Goal: Task Accomplishment & Management: Complete application form

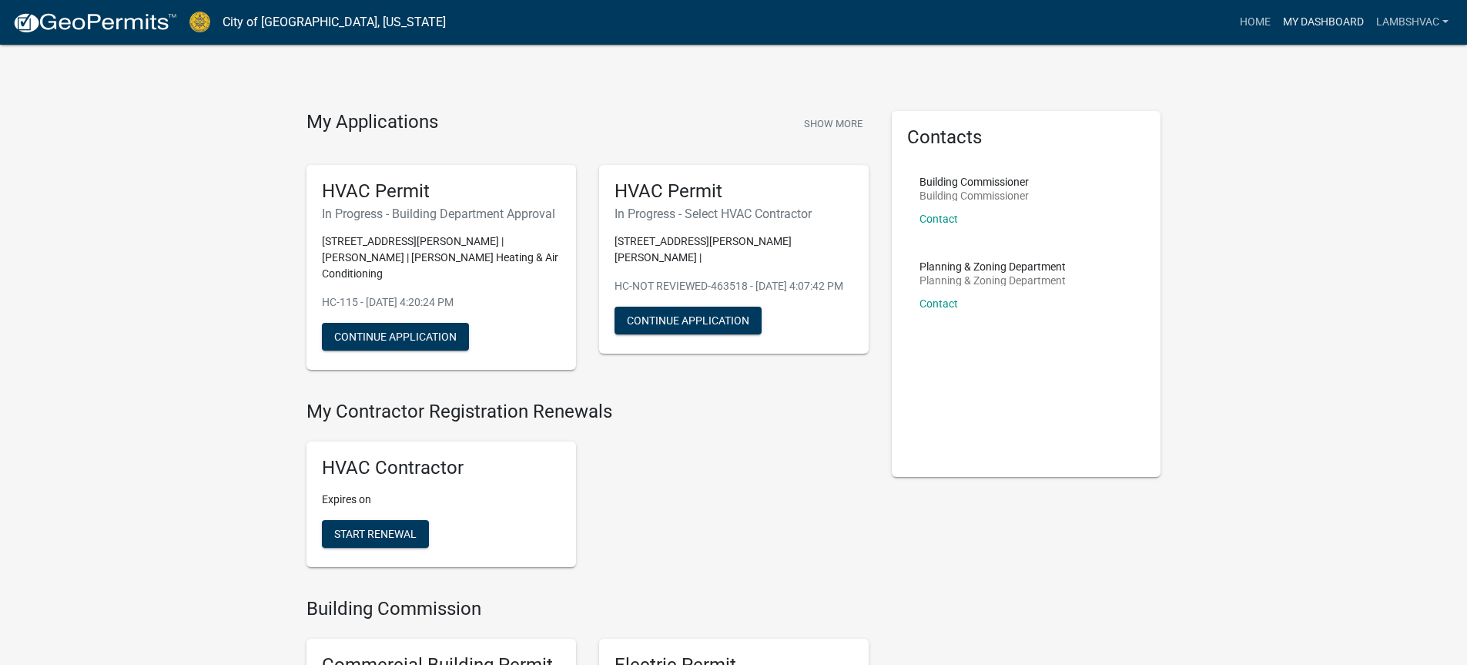
click at [1326, 15] on link "My Dashboard" at bounding box center [1323, 22] width 93 height 29
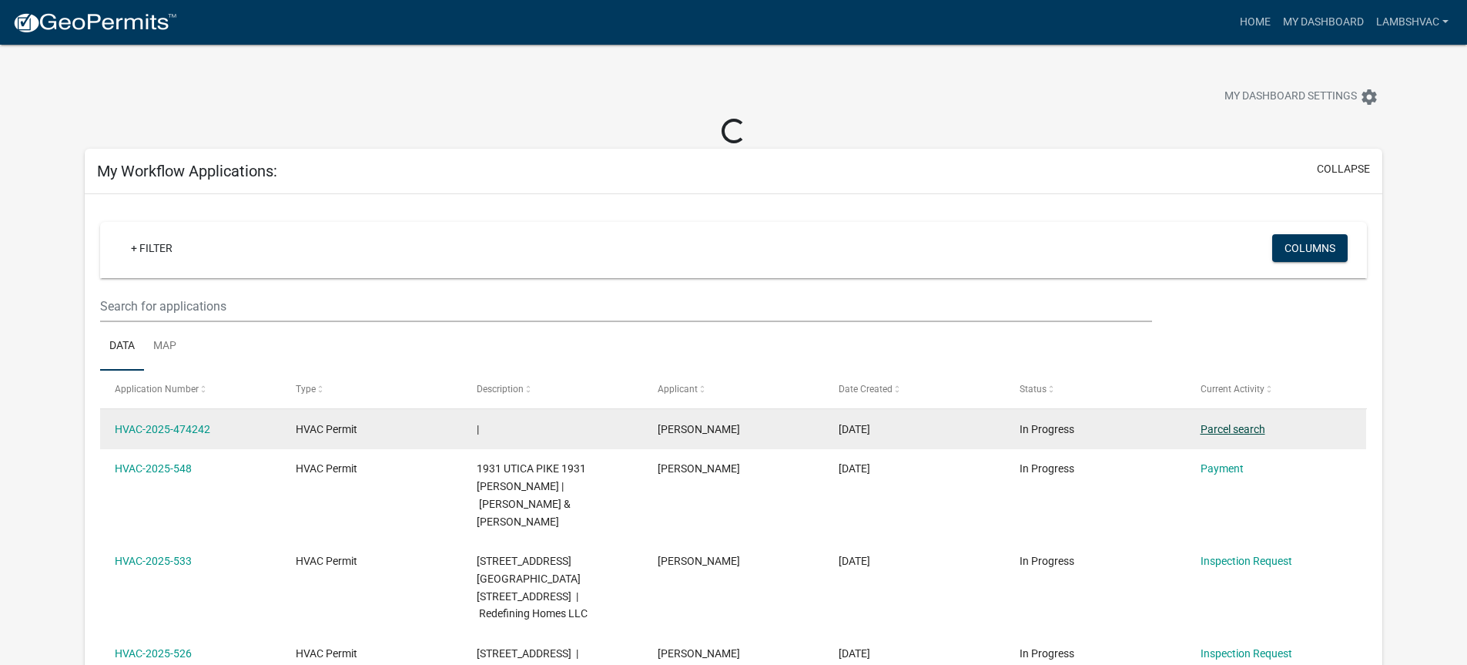
scroll to position [154, 0]
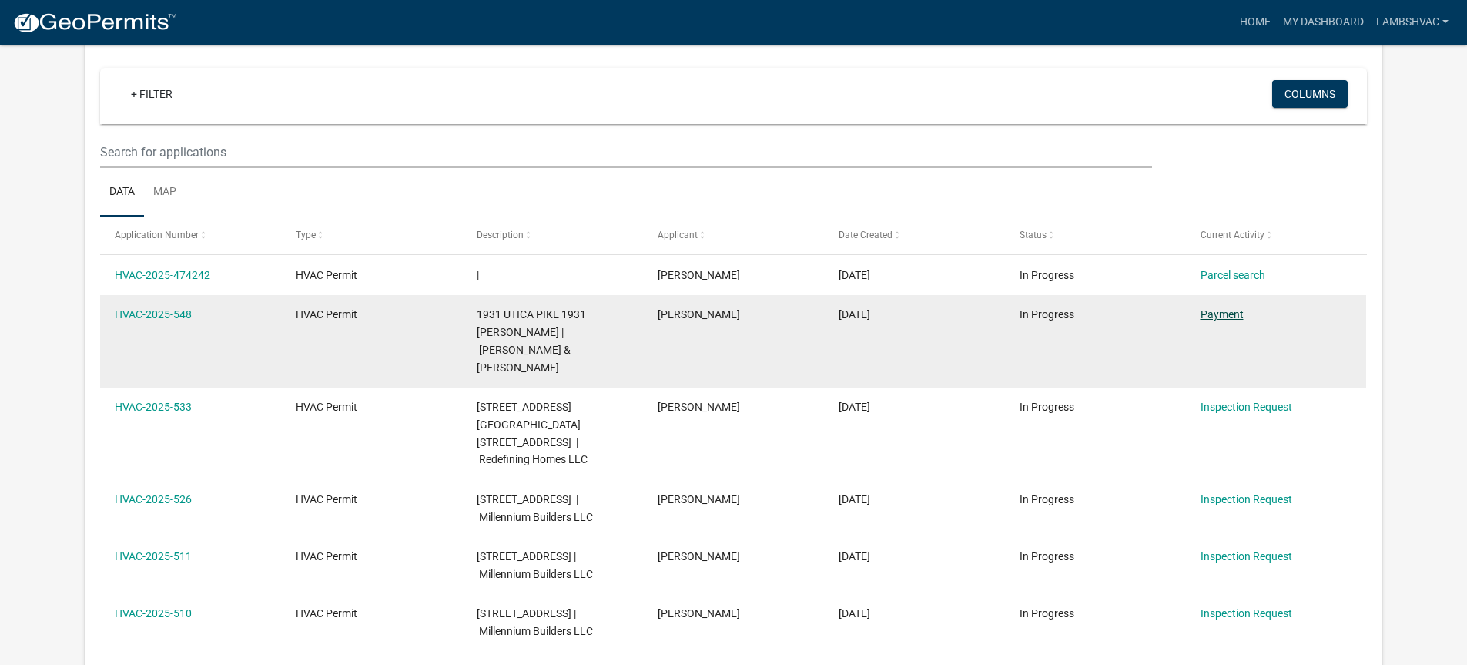
click at [1209, 315] on link "Payment" at bounding box center [1222, 314] width 43 height 12
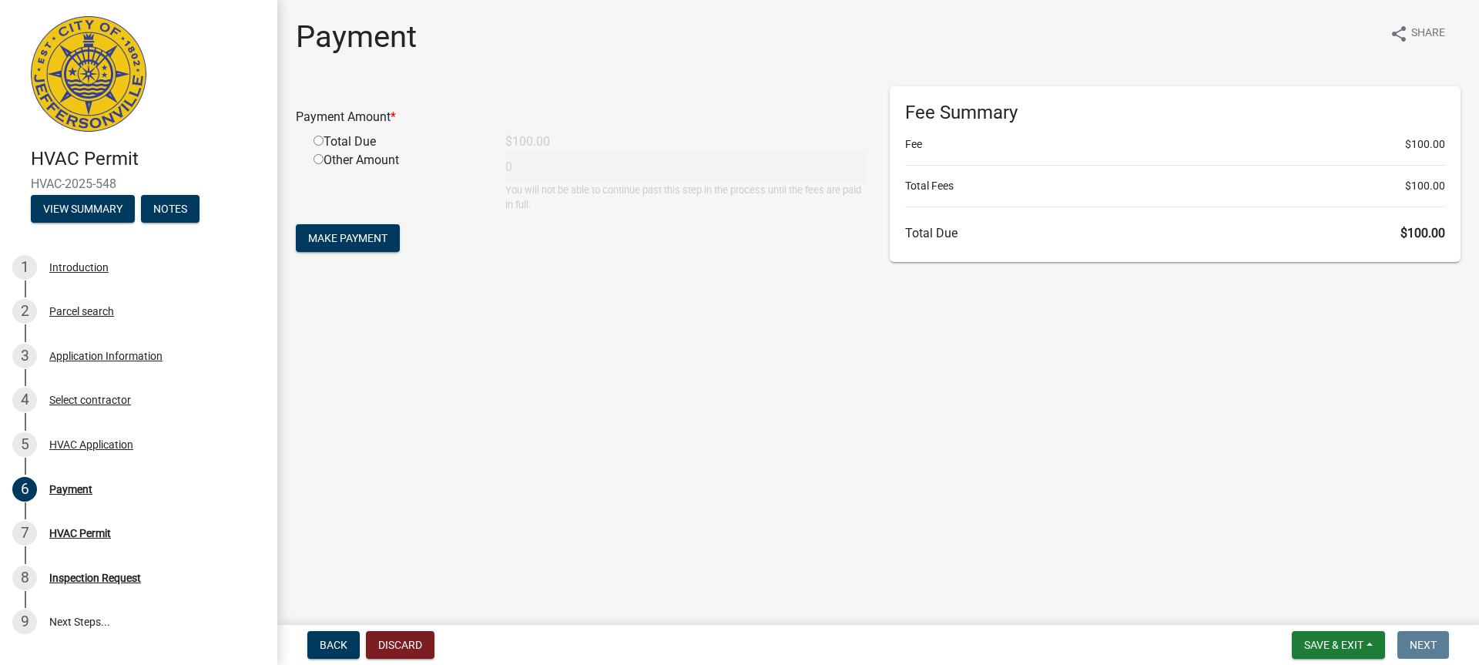
click at [314, 141] on input "radio" at bounding box center [319, 141] width 10 height 10
radio input "true"
type input "100"
click at [341, 243] on span "Make Payment" at bounding box center [347, 238] width 79 height 12
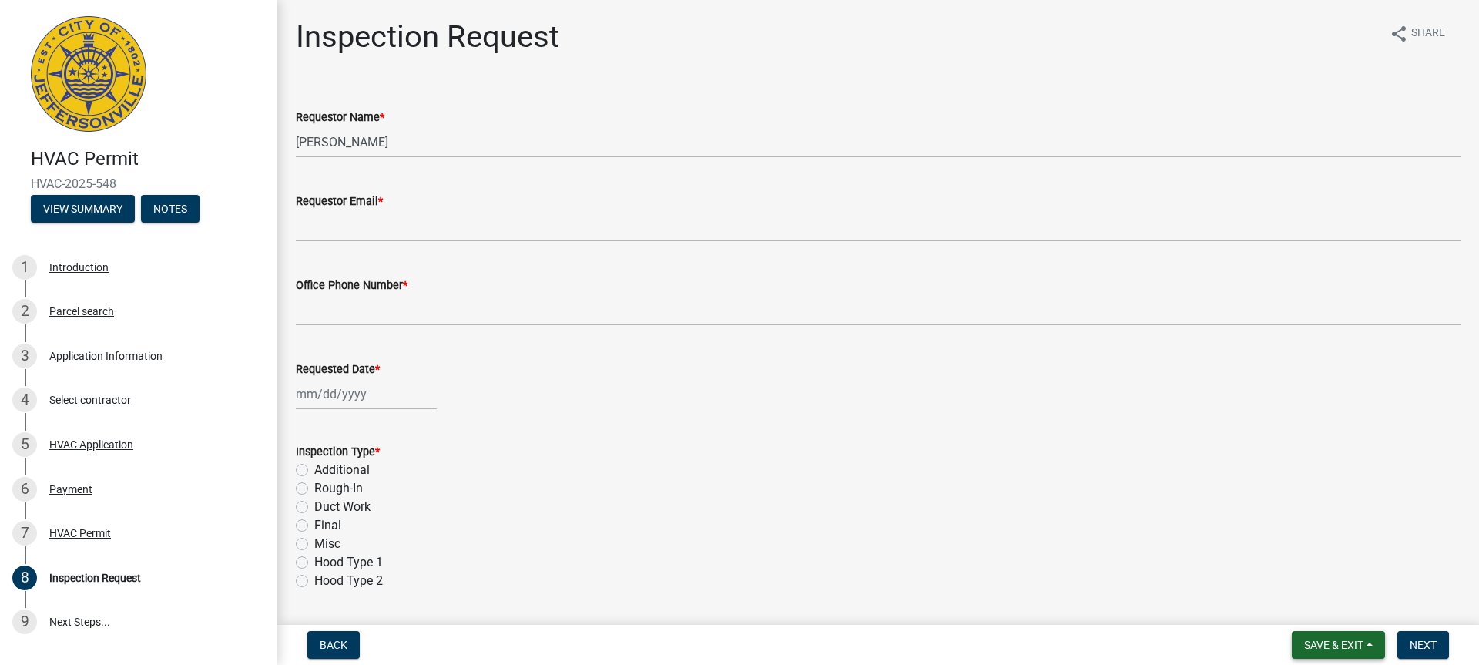
click at [1348, 645] on span "Save & Exit" at bounding box center [1333, 645] width 59 height 12
click at [1334, 605] on button "Save & Exit" at bounding box center [1323, 604] width 123 height 37
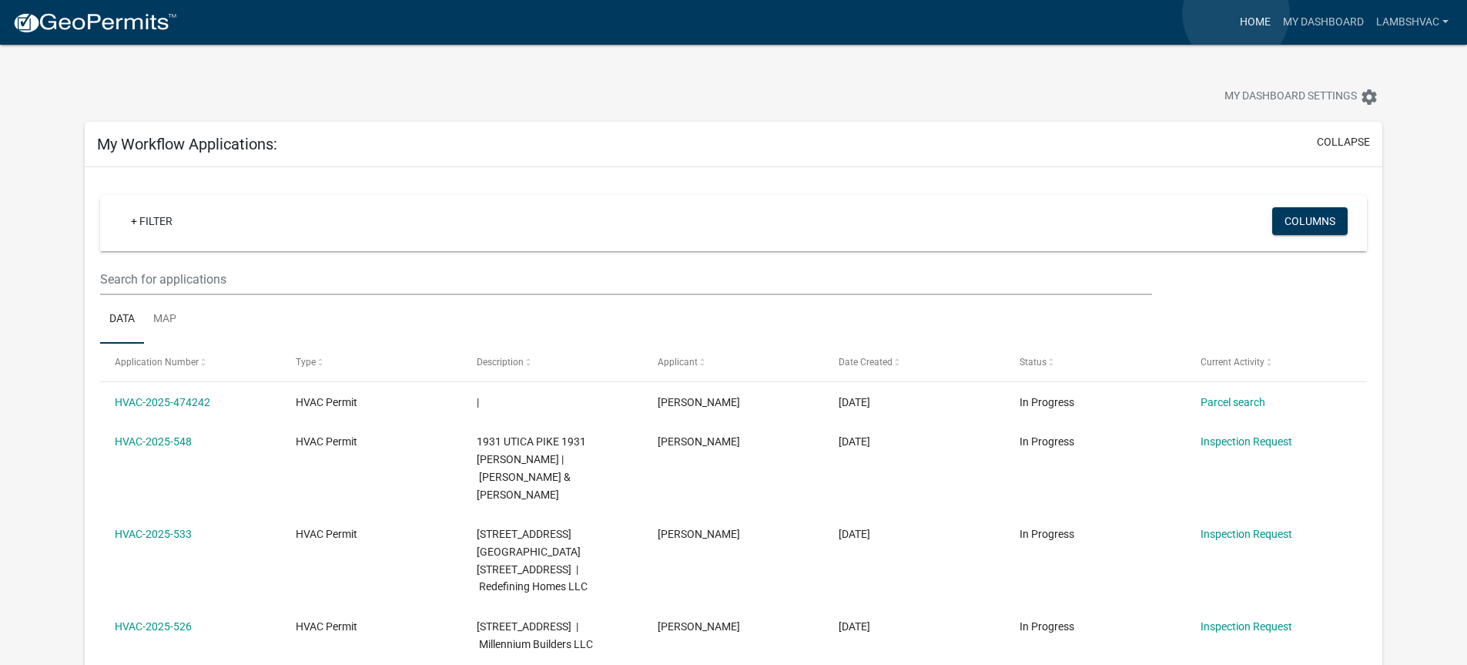
click at [1237, 14] on link "Home" at bounding box center [1255, 22] width 43 height 29
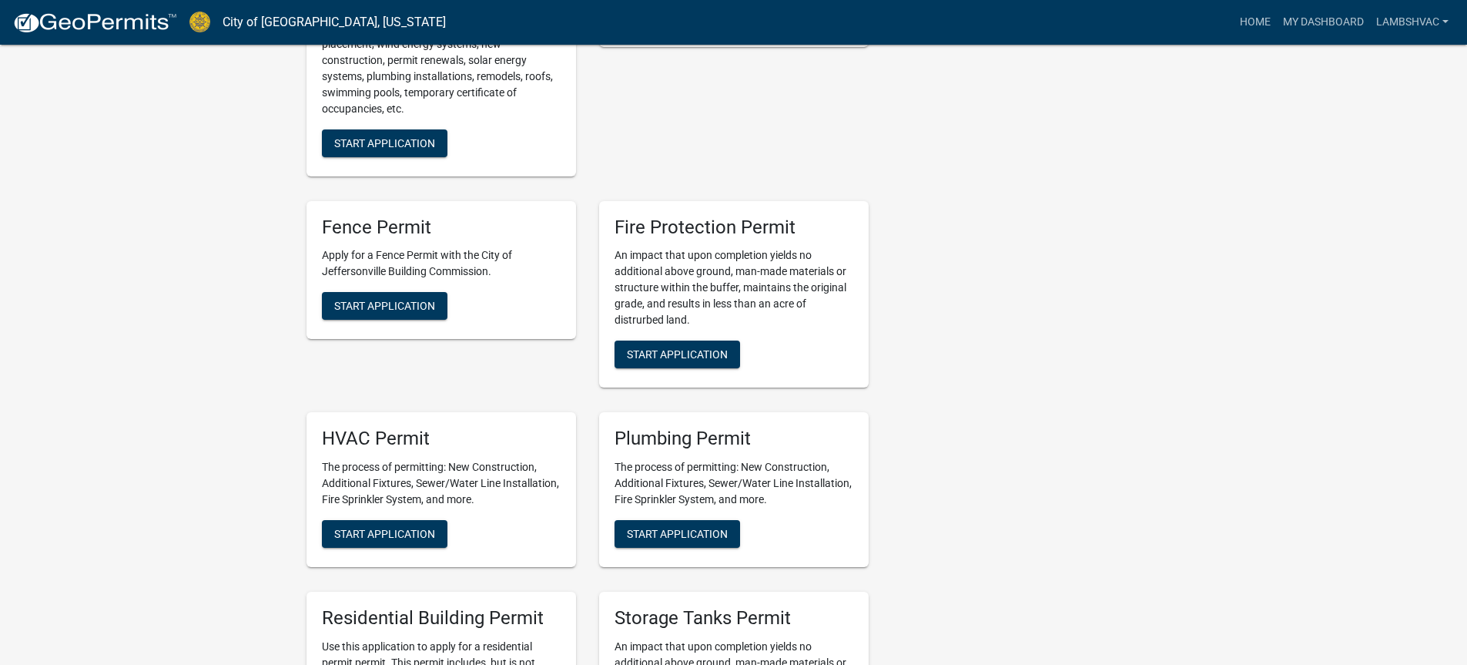
scroll to position [847, 0]
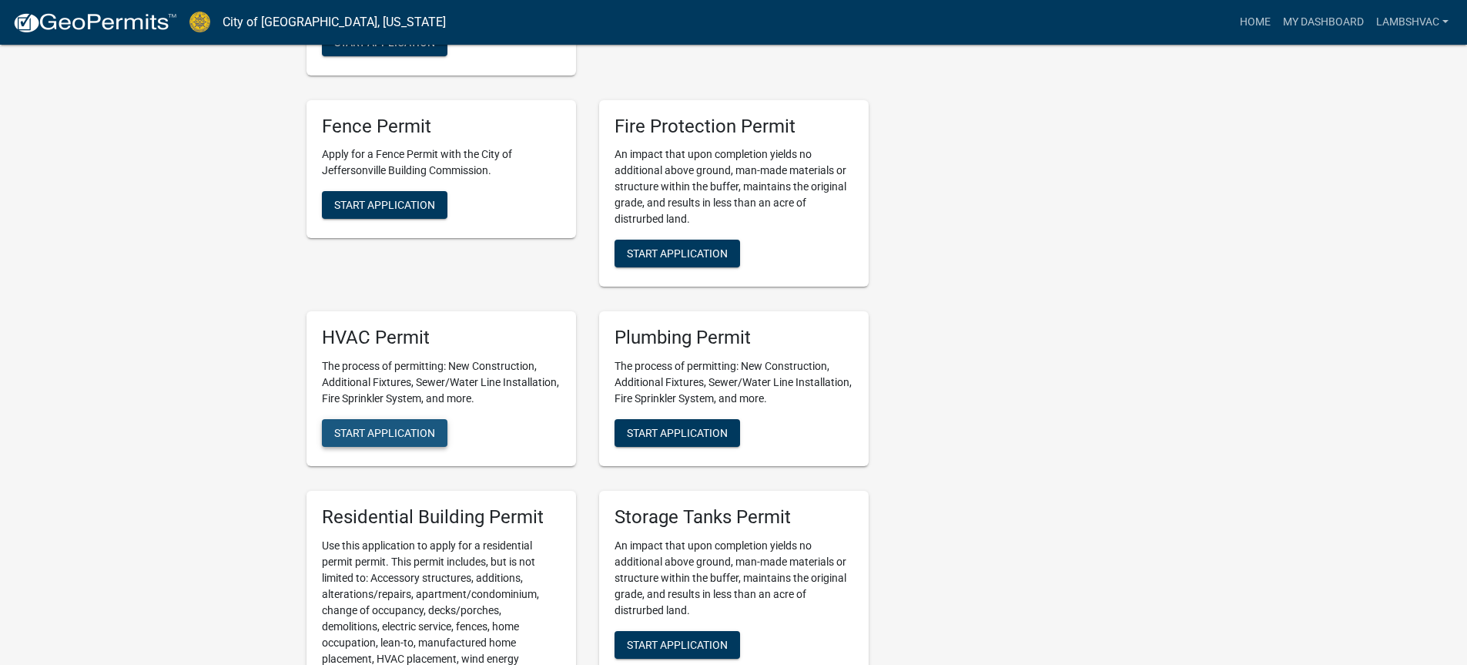
click at [349, 427] on span "Start Application" at bounding box center [384, 433] width 101 height 12
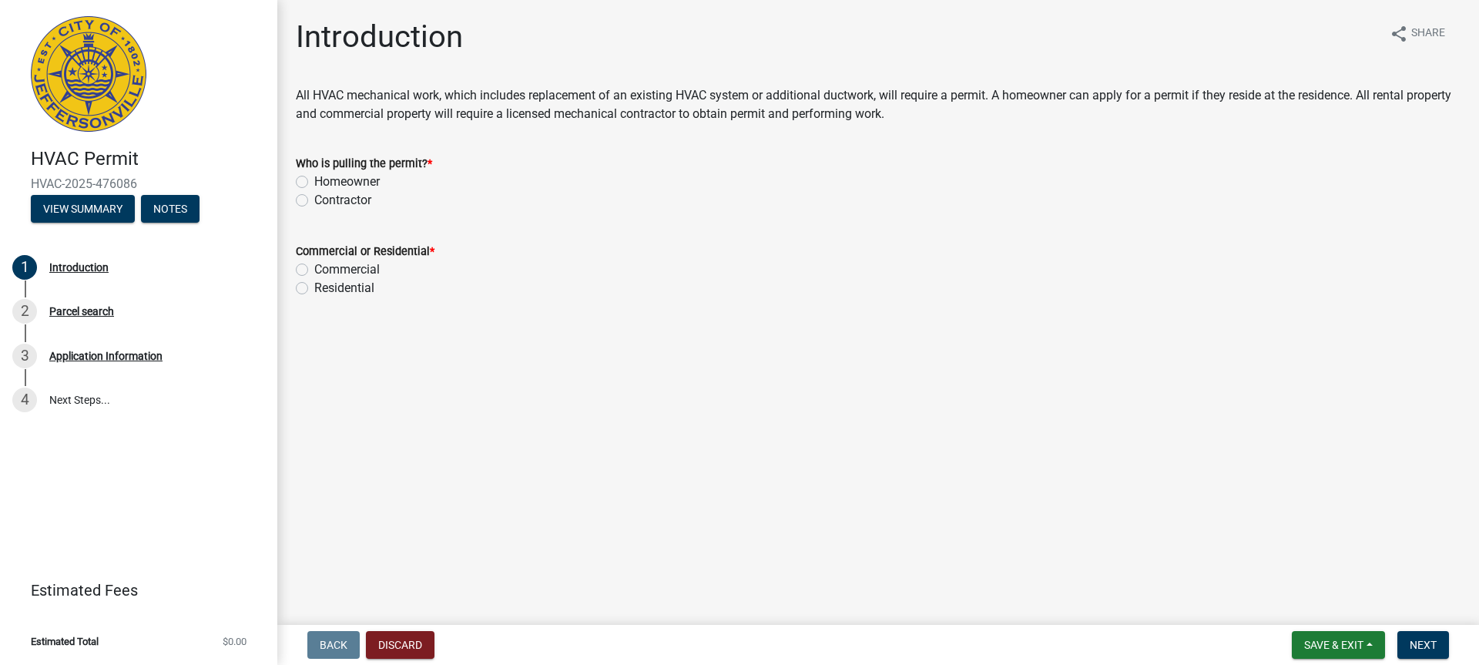
click at [314, 201] on label "Contractor" at bounding box center [342, 200] width 57 height 18
click at [314, 201] on input "Contractor" at bounding box center [319, 196] width 10 height 10
radio input "true"
click at [314, 287] on label "Residential" at bounding box center [344, 288] width 60 height 18
click at [314, 287] on input "Residential" at bounding box center [319, 284] width 10 height 10
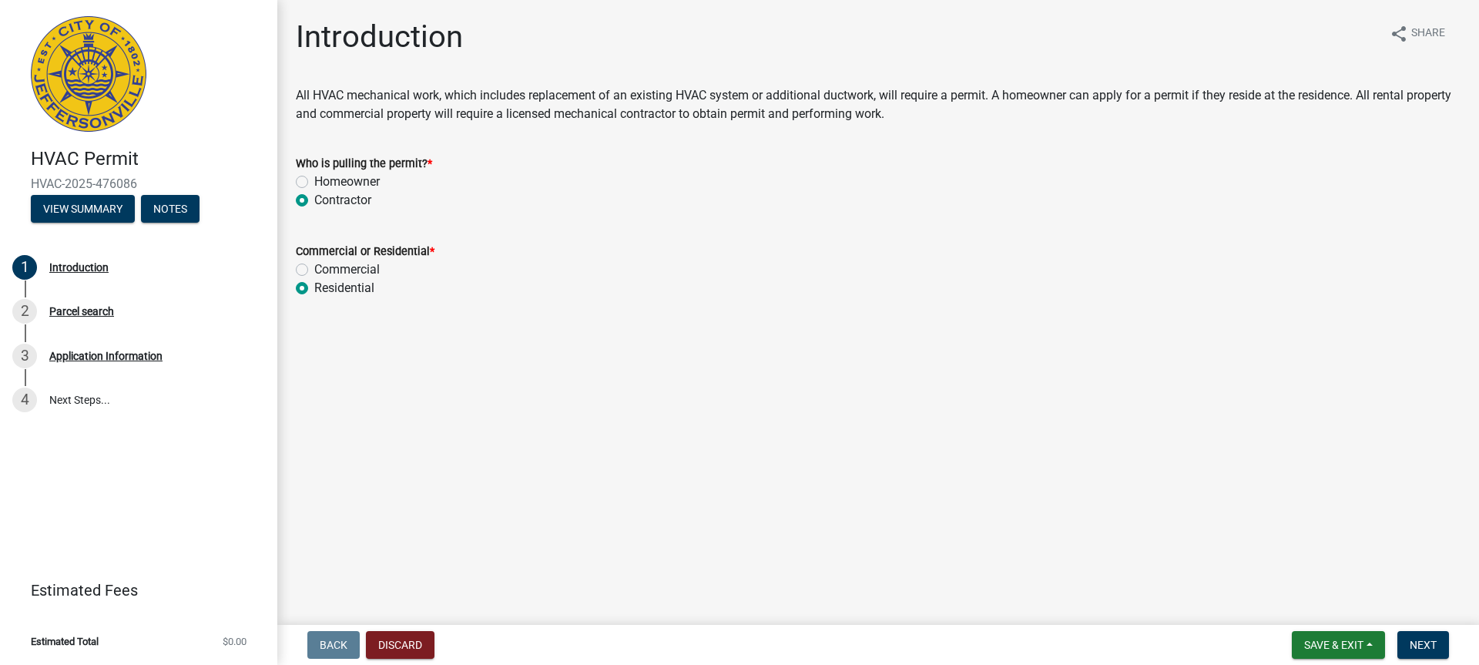
radio input "true"
click at [1440, 647] on button "Next" at bounding box center [1423, 645] width 52 height 28
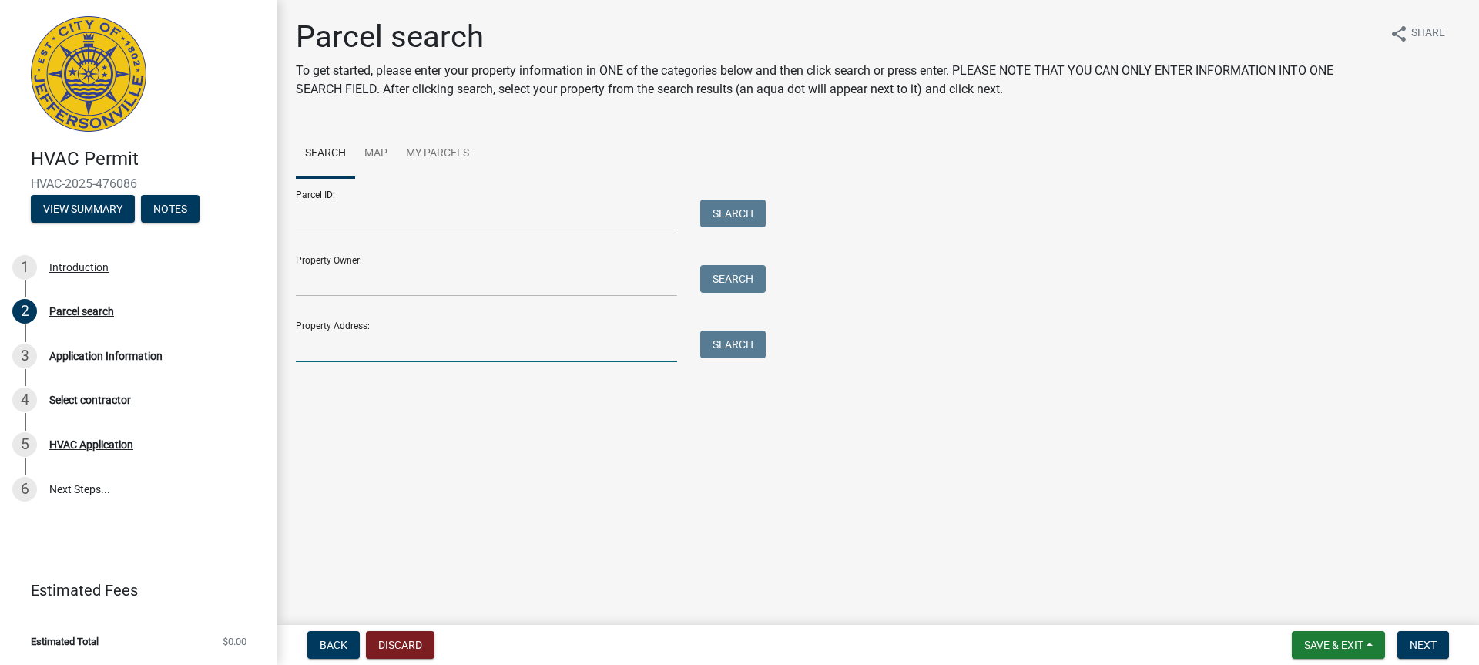
click at [344, 350] on input "Property Address:" at bounding box center [486, 346] width 381 height 32
click at [740, 346] on button "Search" at bounding box center [732, 344] width 65 height 28
click at [397, 351] on input "515 E. 9th" at bounding box center [486, 346] width 381 height 32
type input "515"
click at [736, 343] on button "Search" at bounding box center [732, 344] width 65 height 28
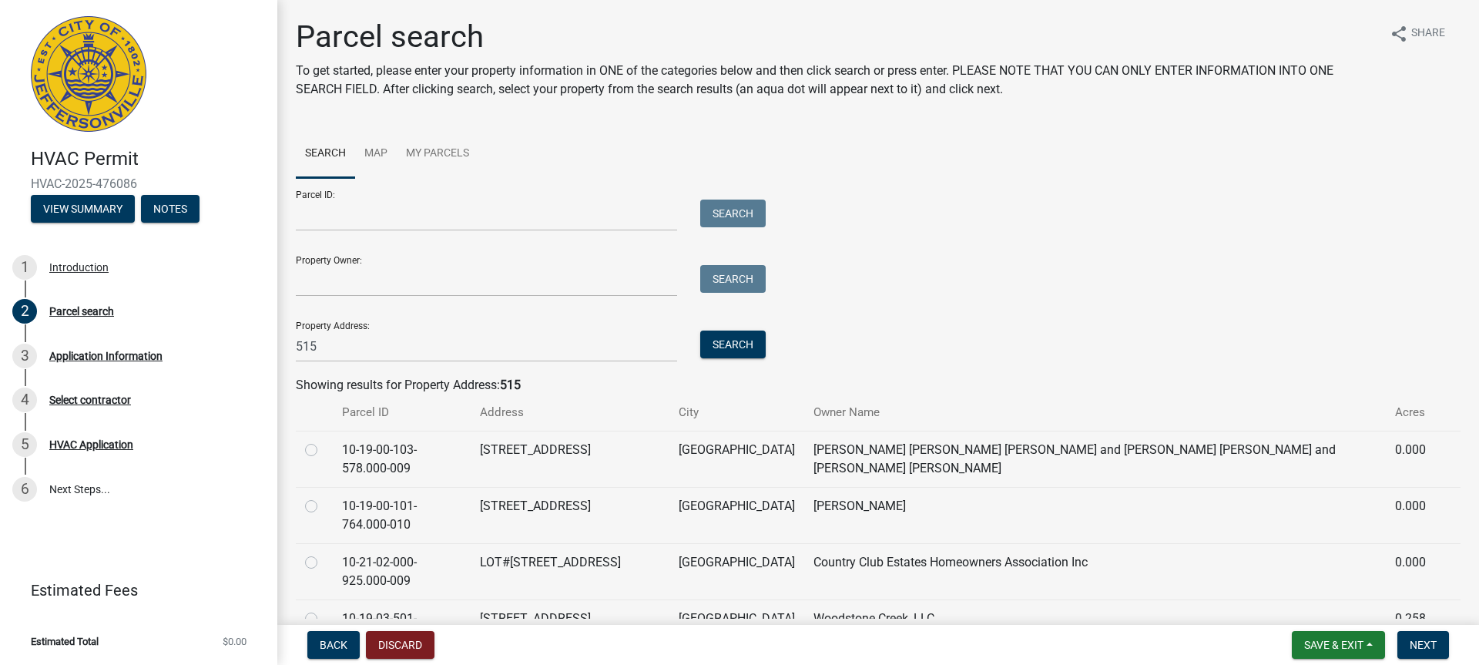
click at [324, 497] on label at bounding box center [324, 497] width 0 height 0
click at [324, 497] on input "radio" at bounding box center [329, 502] width 10 height 10
radio input "true"
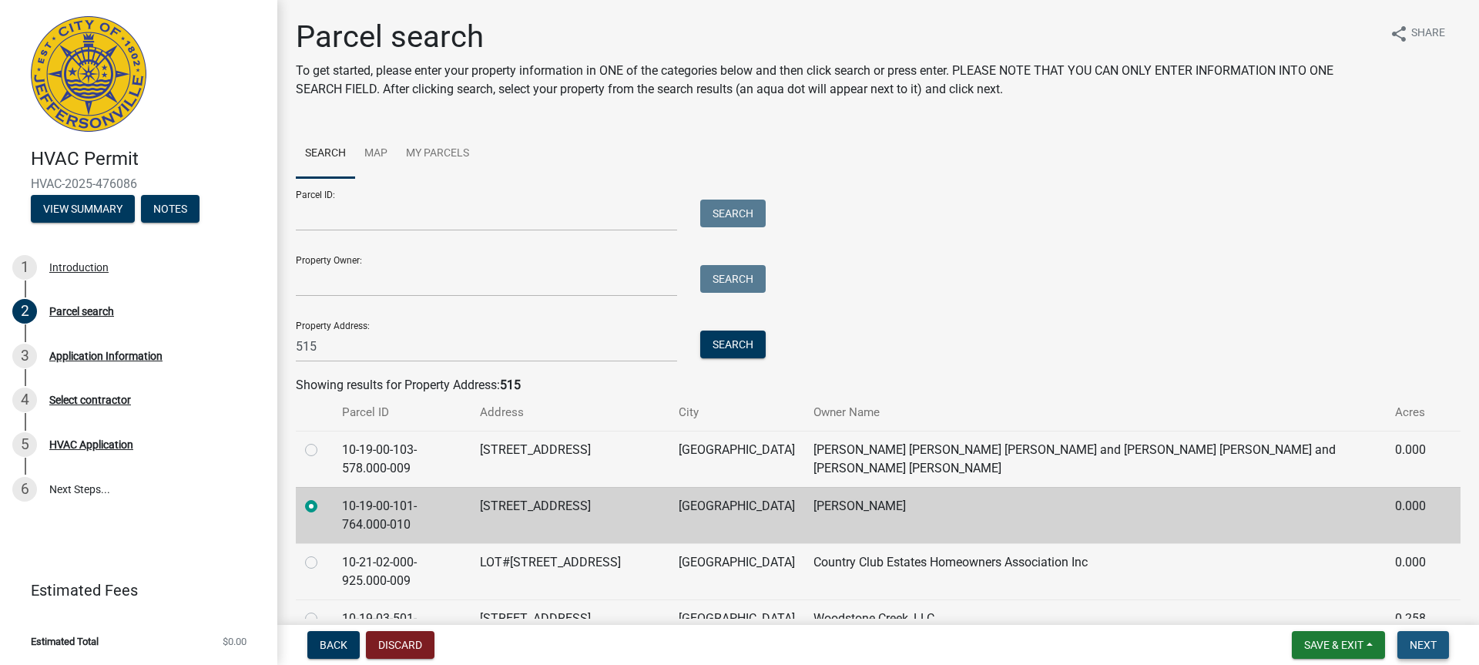
click at [1437, 642] on button "Next" at bounding box center [1423, 645] width 52 height 28
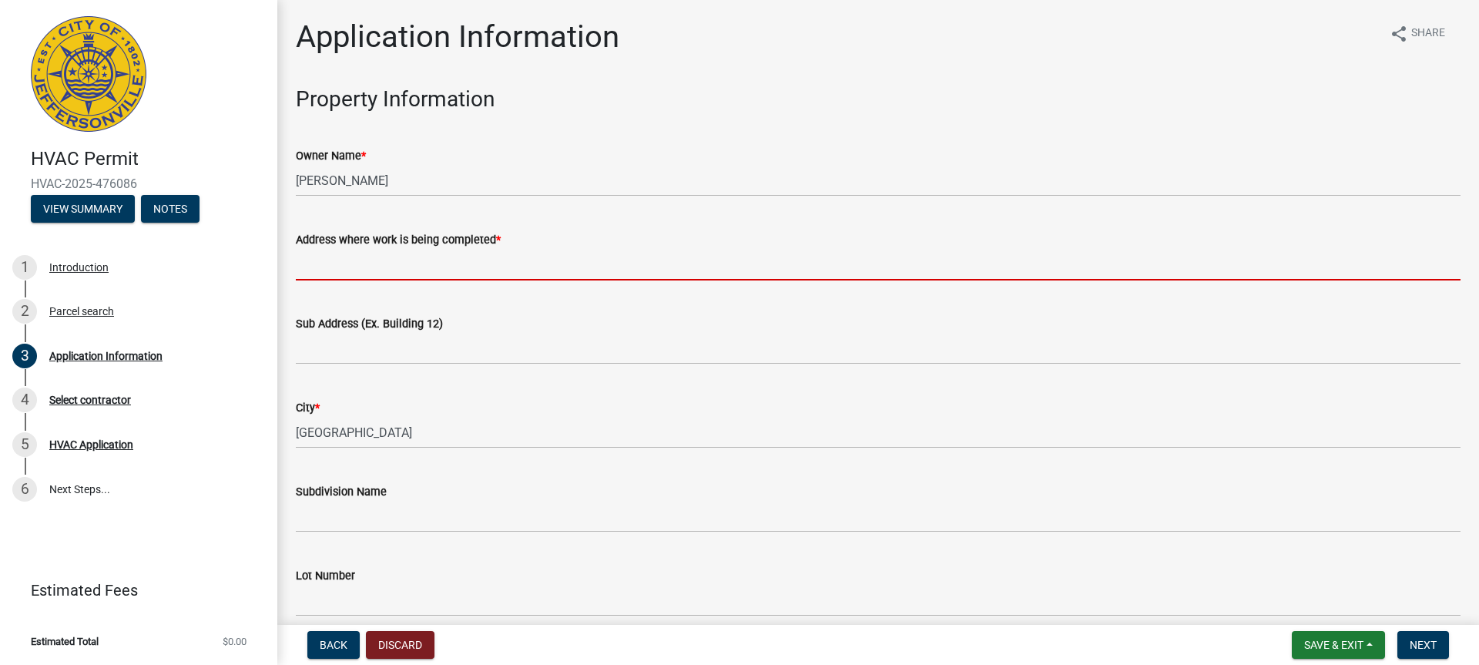
click at [296, 269] on input "Address where work is being completed *" at bounding box center [878, 265] width 1165 height 32
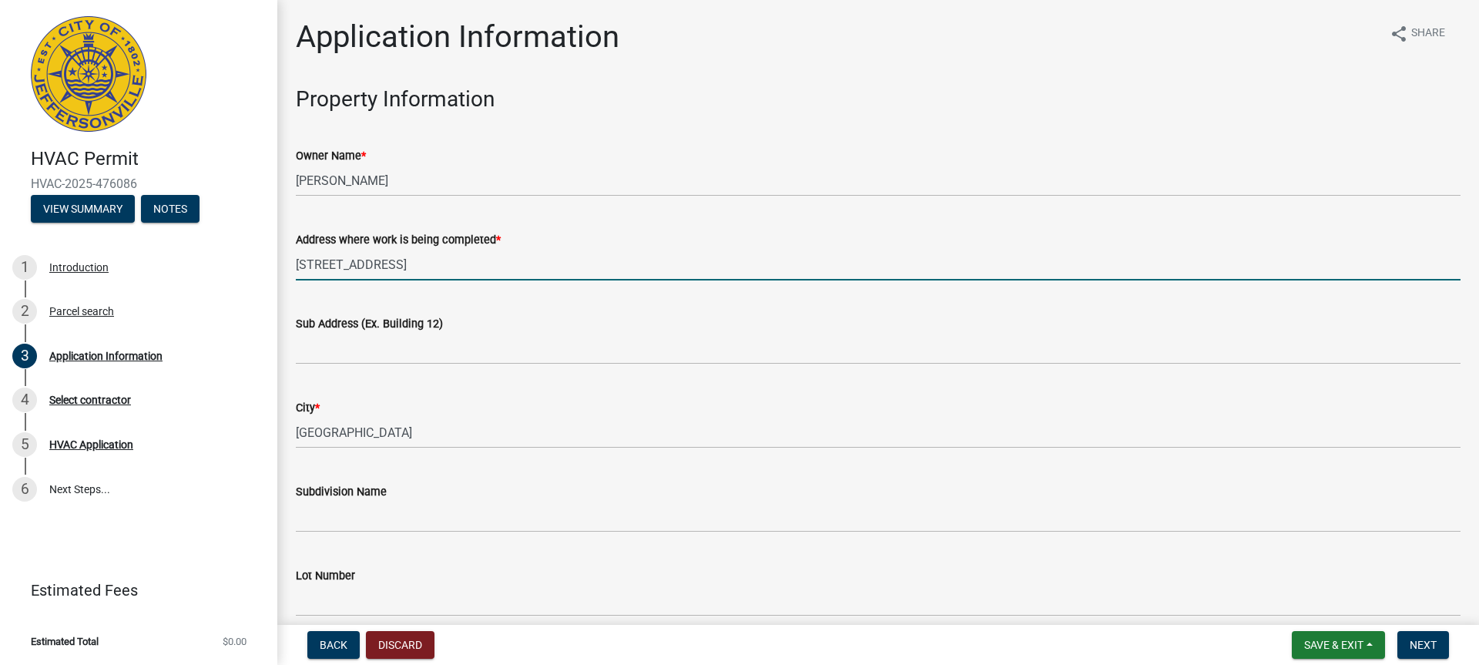
type input "515 E 9th Street"
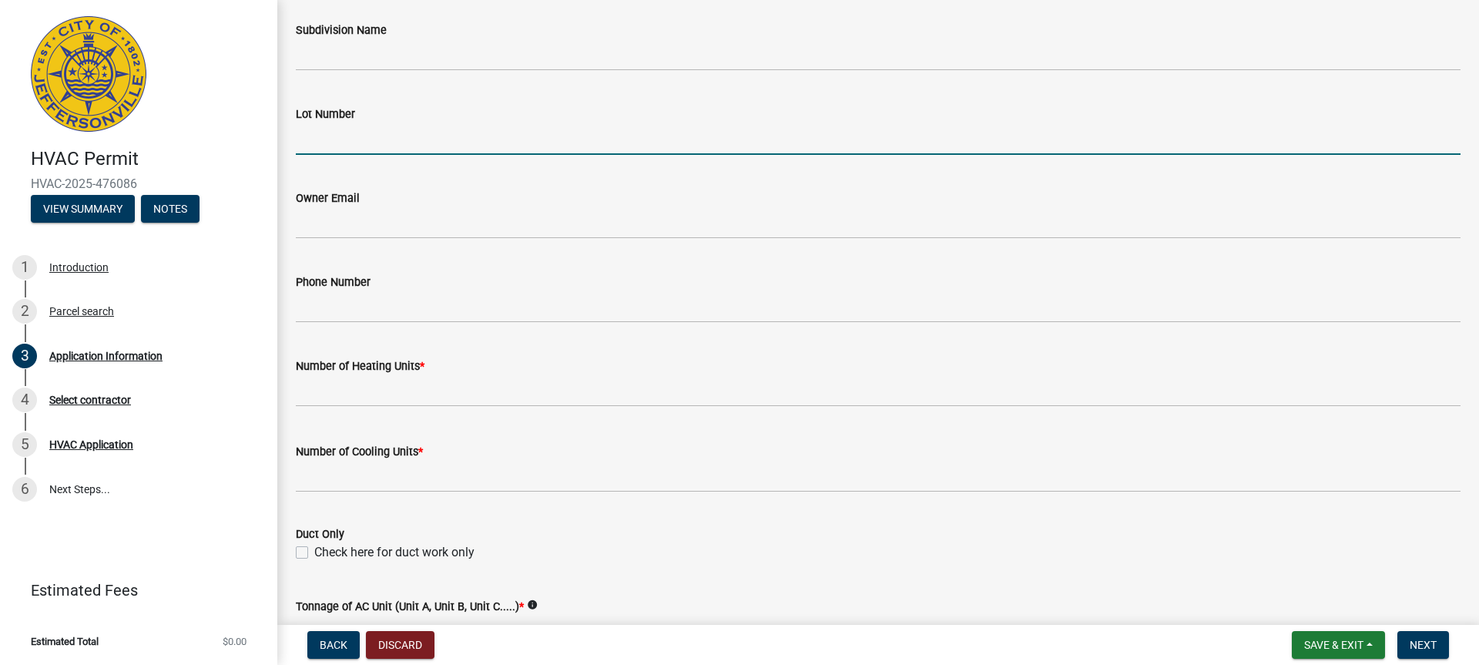
scroll to position [462, 0]
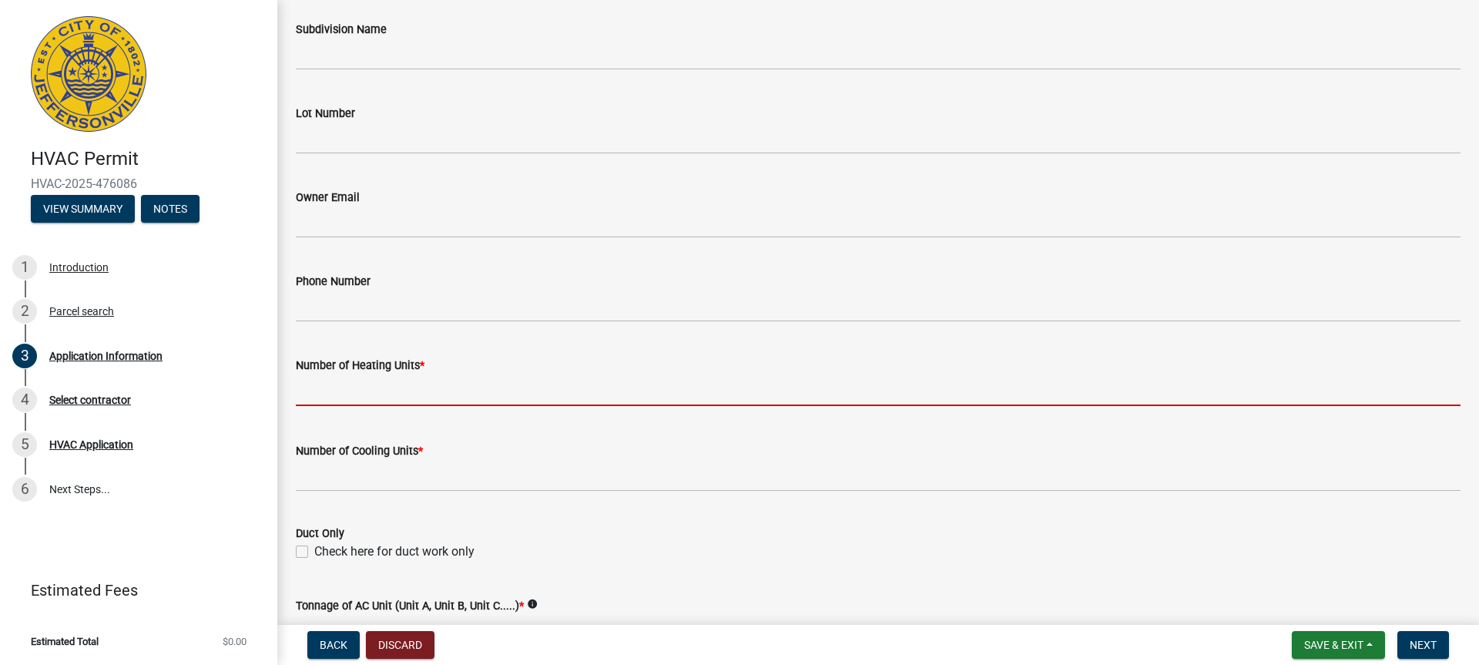
click at [414, 389] on input "text" at bounding box center [878, 390] width 1165 height 32
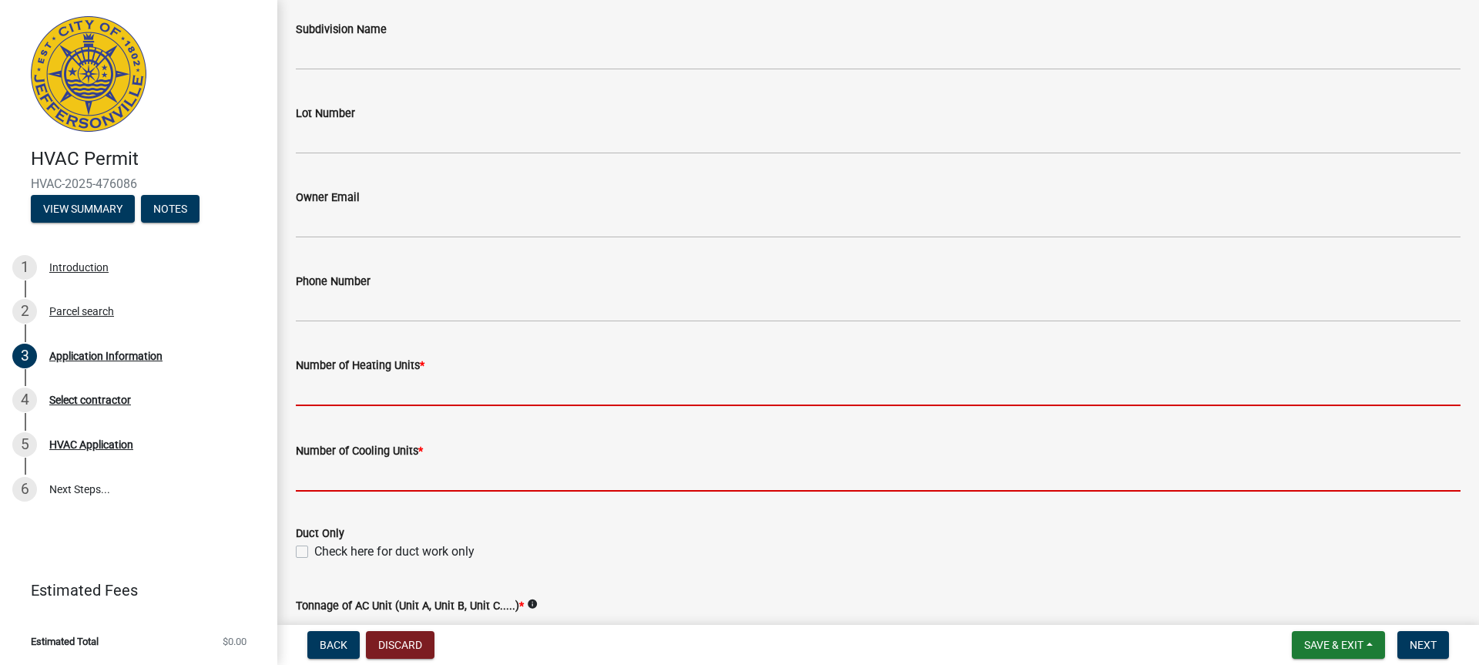
click at [342, 481] on form "Number of Cooling Units *" at bounding box center [878, 466] width 1165 height 50
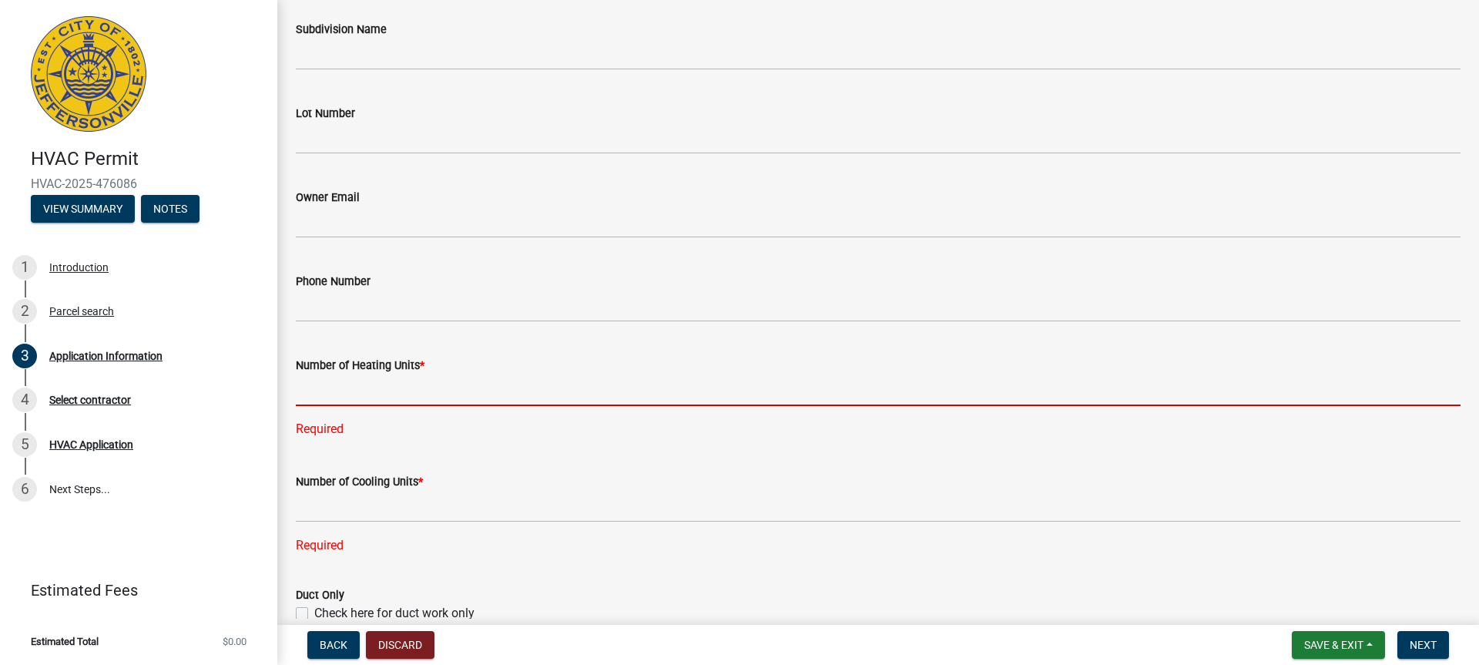
click at [348, 391] on input "text" at bounding box center [878, 390] width 1165 height 32
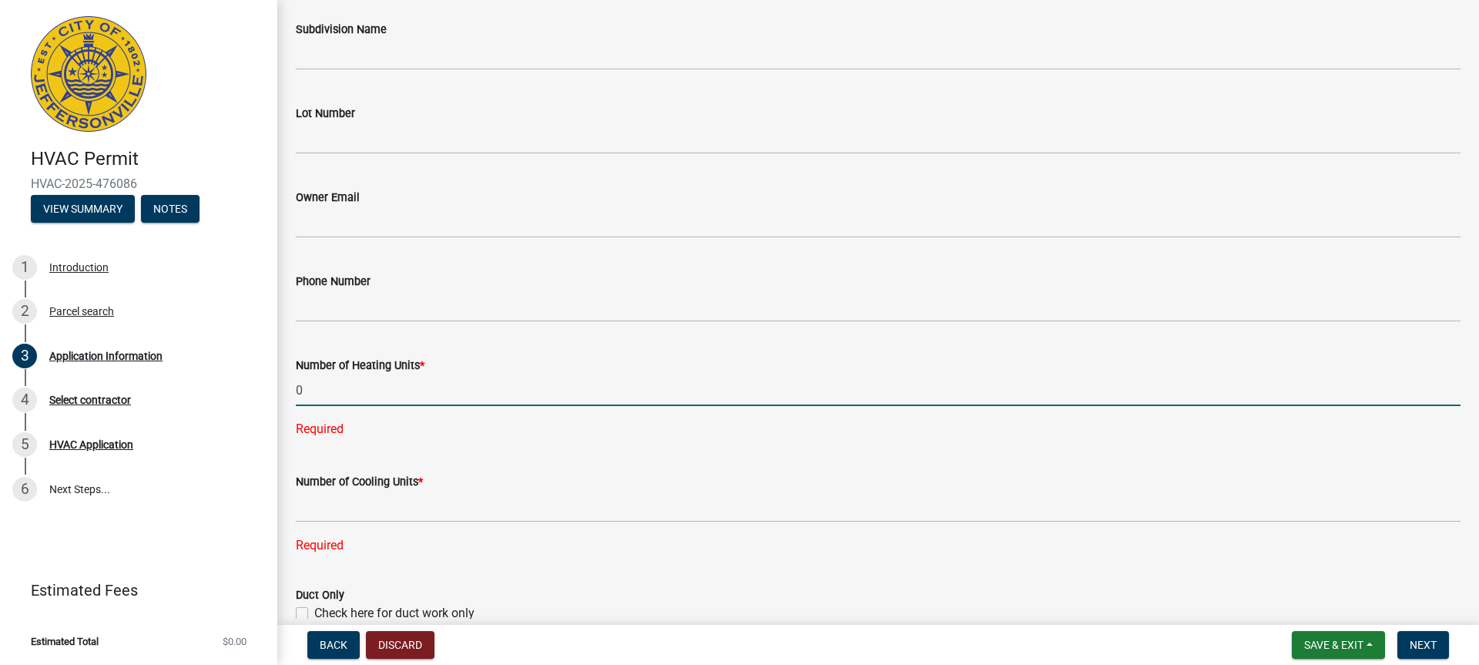
type input "0"
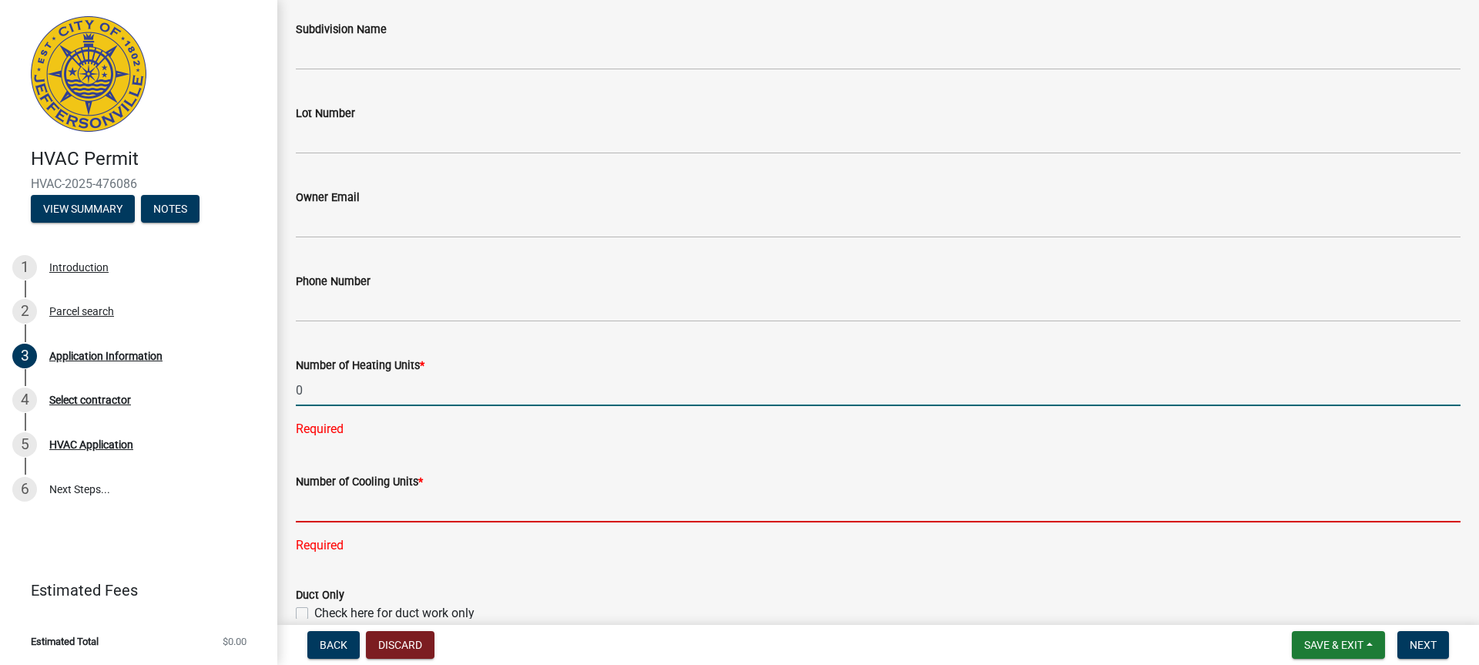
click at [358, 500] on div "Number of Cooling Units * Required" at bounding box center [878, 503] width 1165 height 104
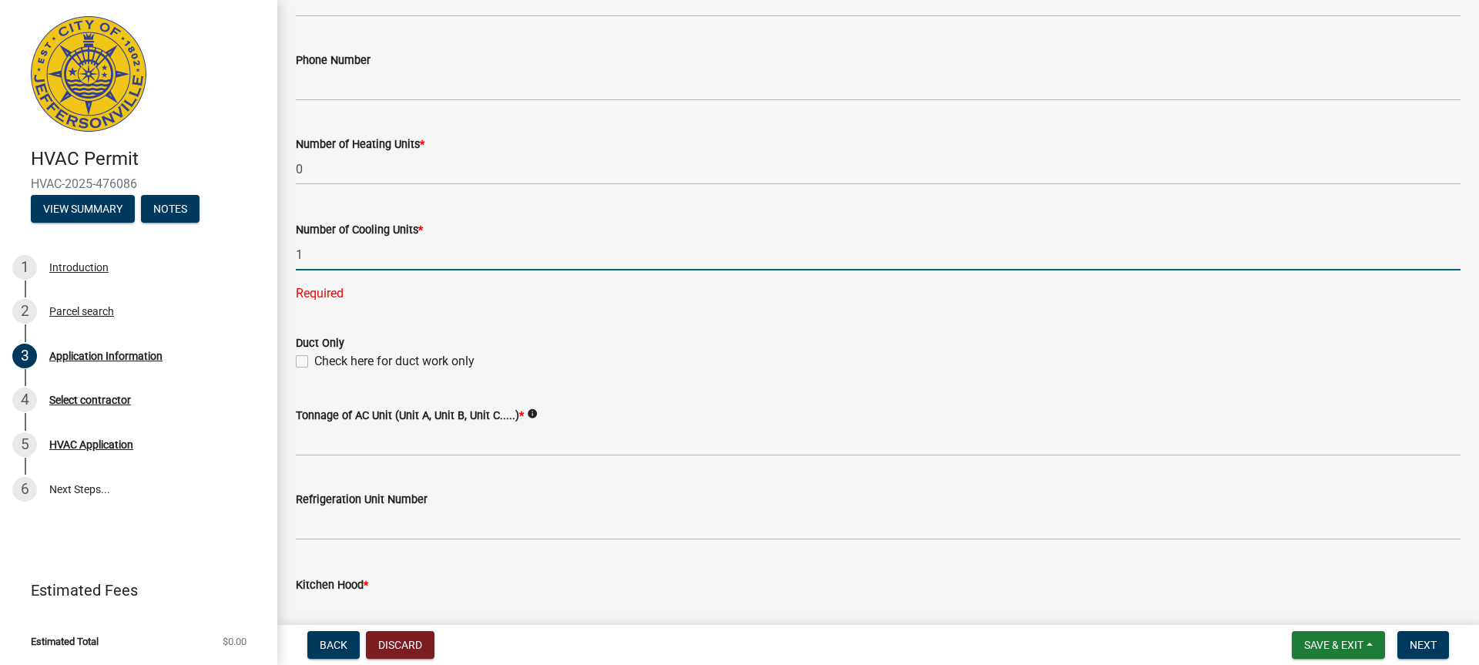
scroll to position [693, 0]
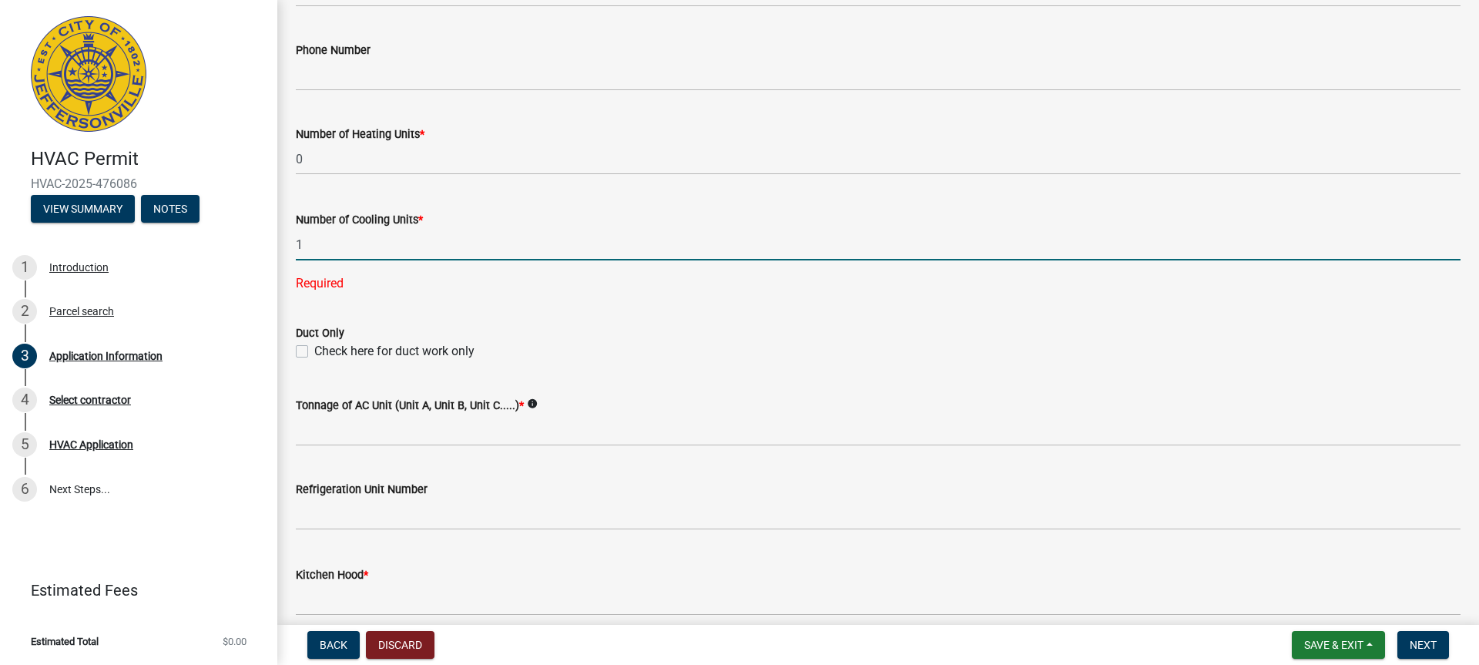
type input "1"
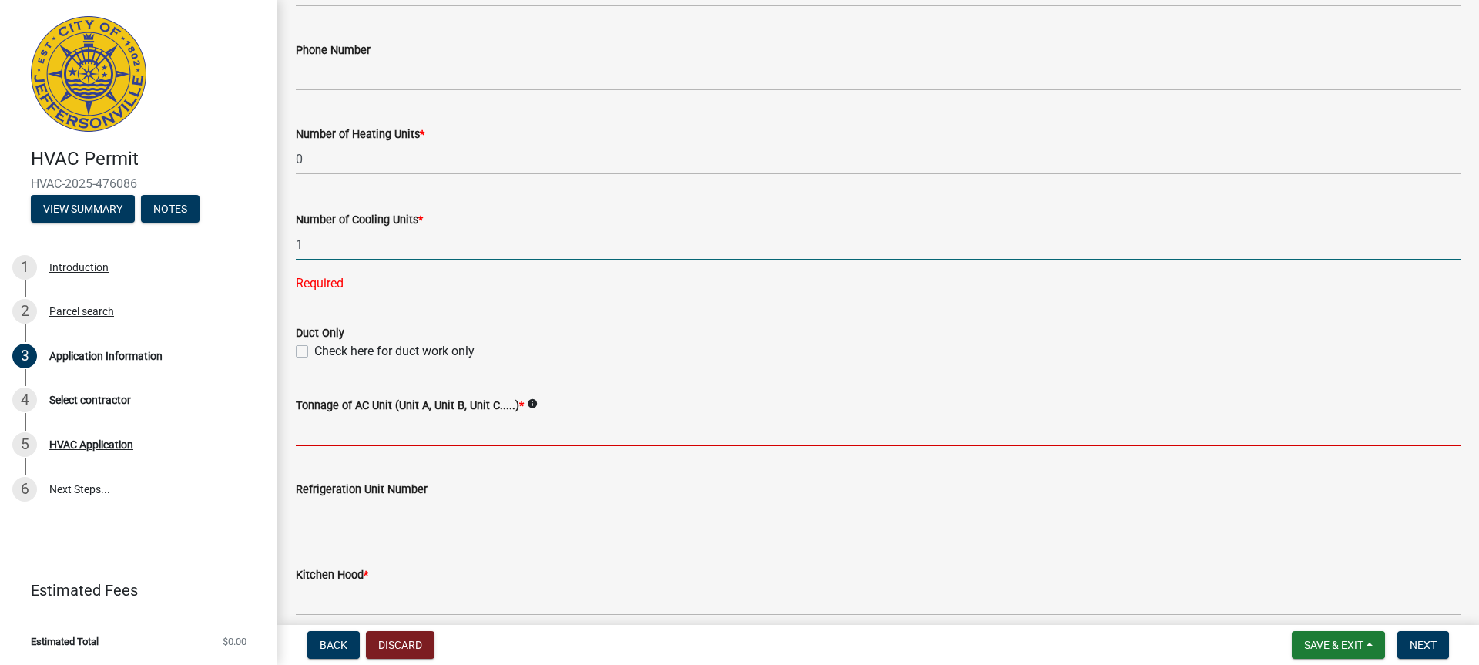
click at [322, 432] on wm-data-entity-input-list "Property Information Owner Name * Hickerson Charles J Jr Address where work is …" at bounding box center [878, 181] width 1165 height 1577
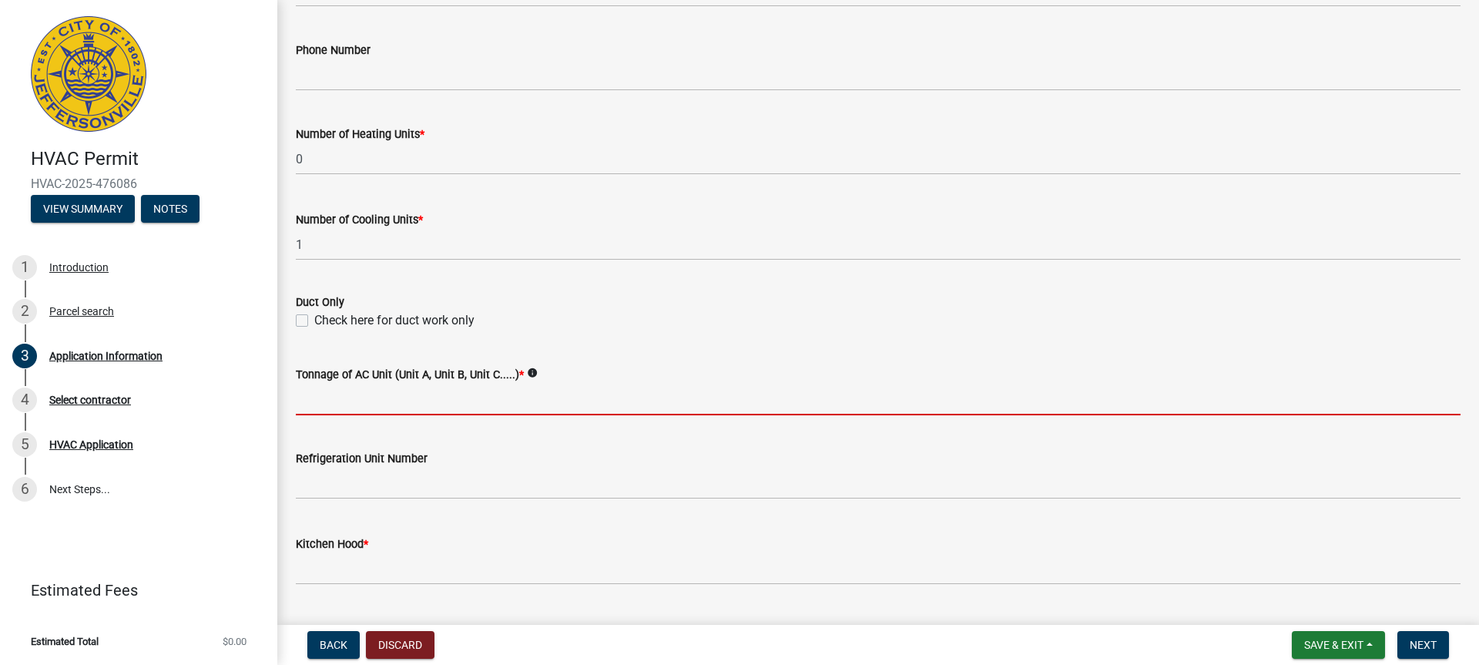
type input "2"
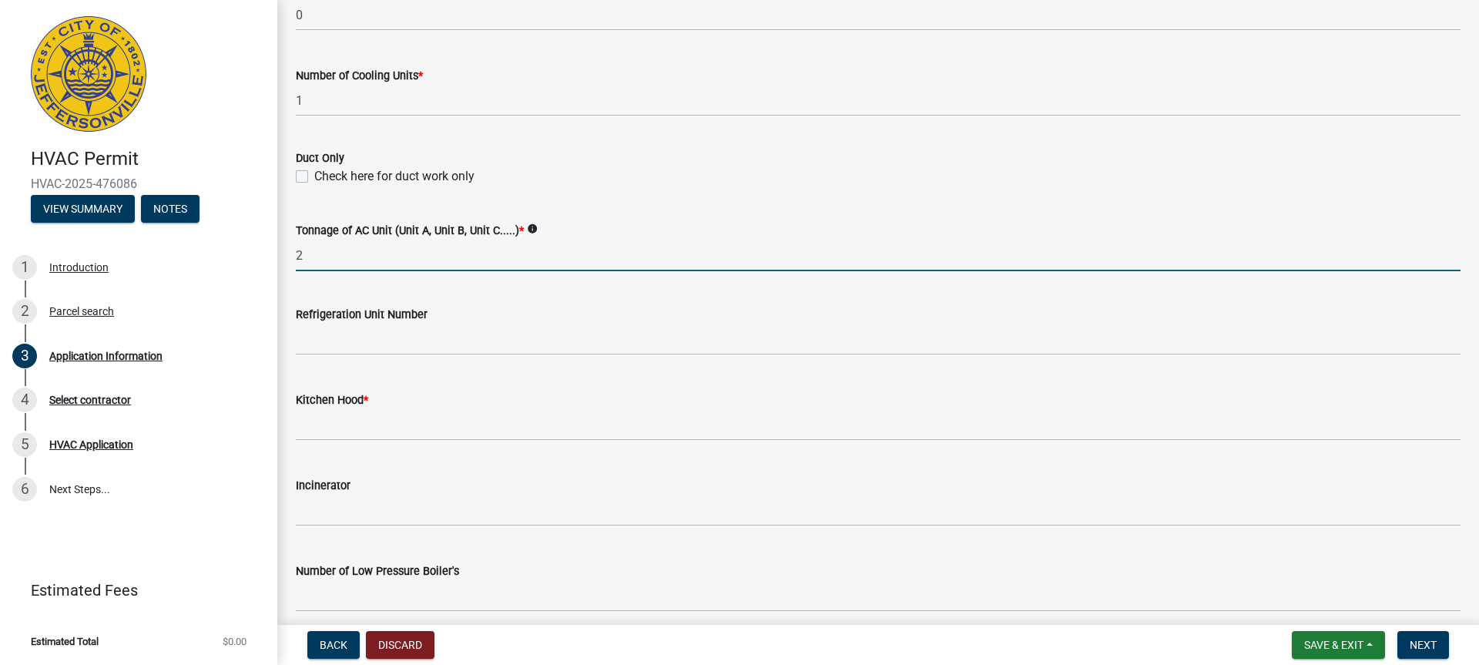
scroll to position [847, 0]
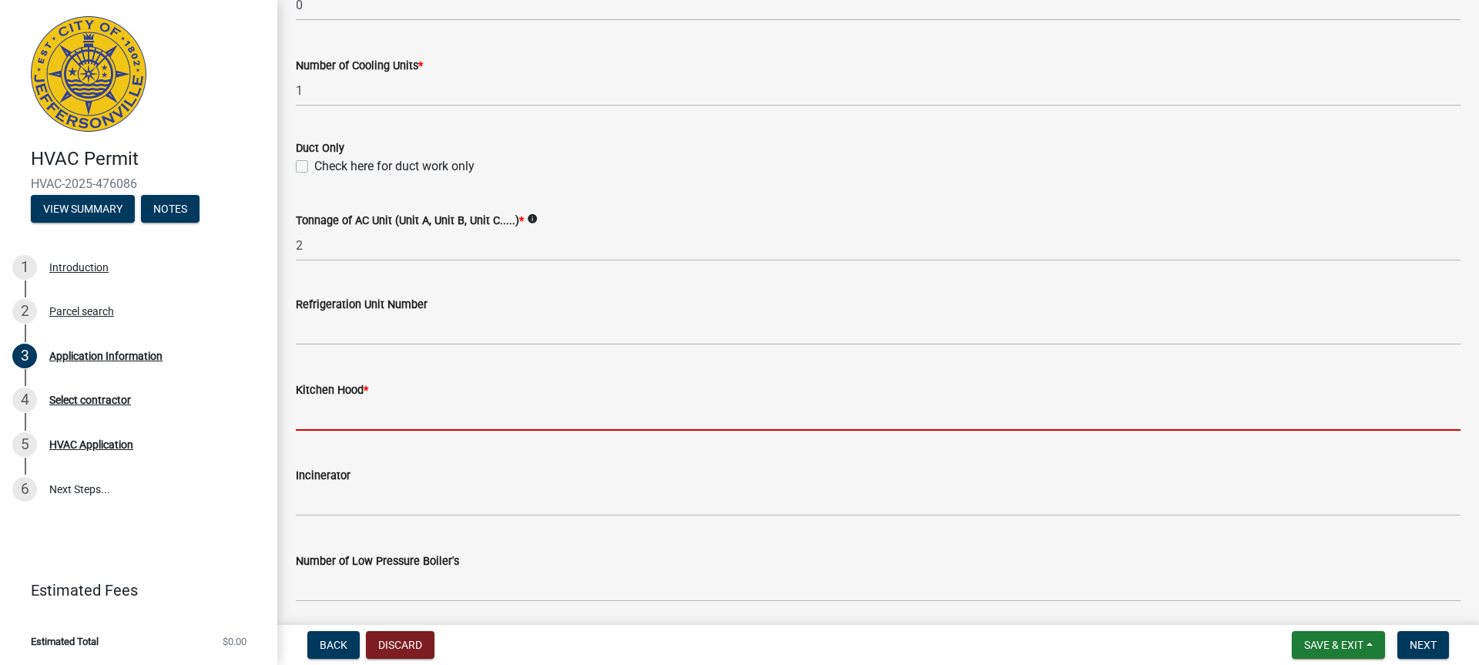
click at [359, 423] on input "text" at bounding box center [878, 415] width 1165 height 32
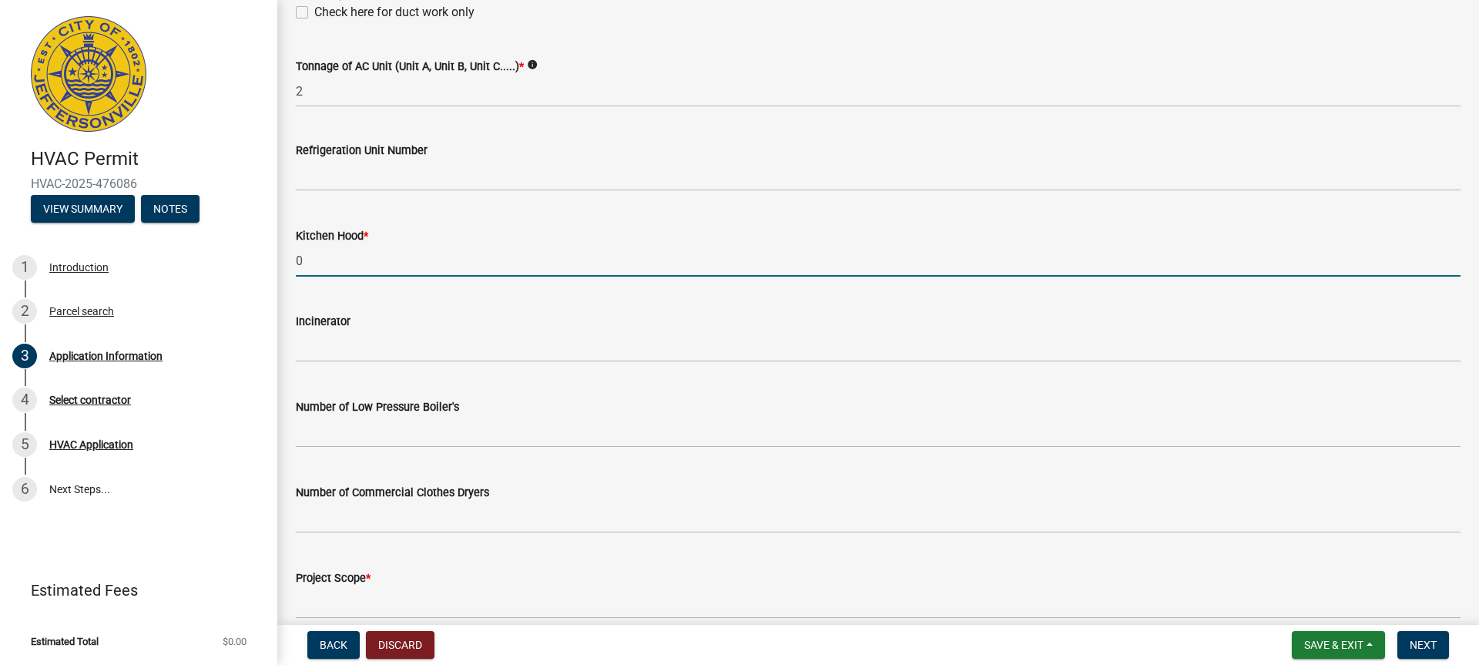
scroll to position [1074, 0]
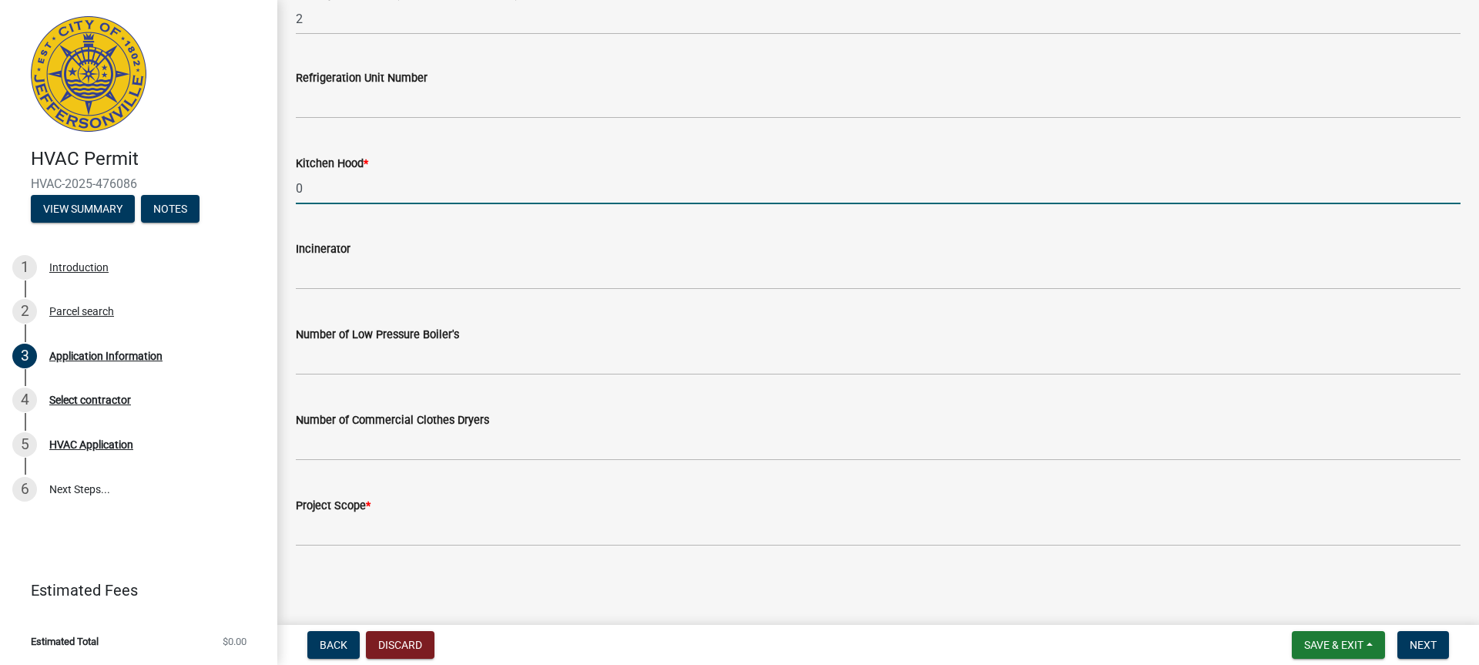
type input "0"
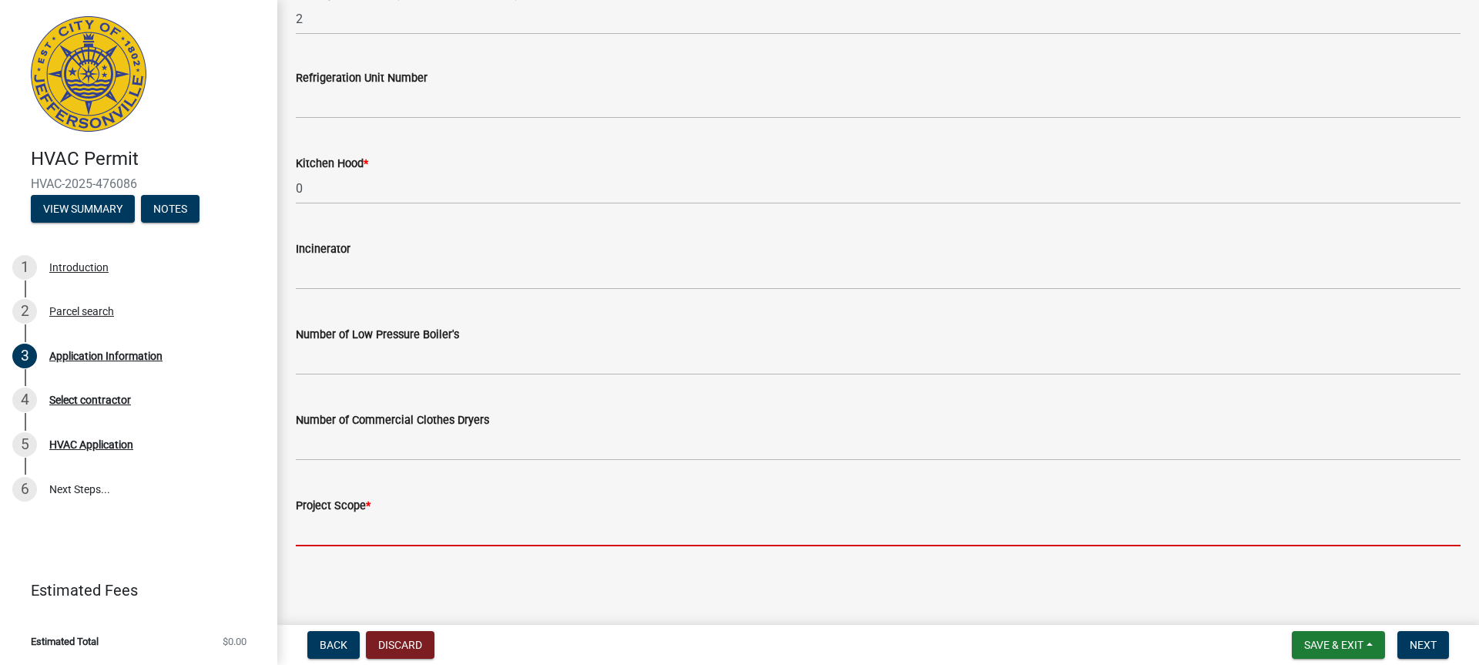
click at [375, 525] on input "Project Scope *" at bounding box center [878, 531] width 1165 height 32
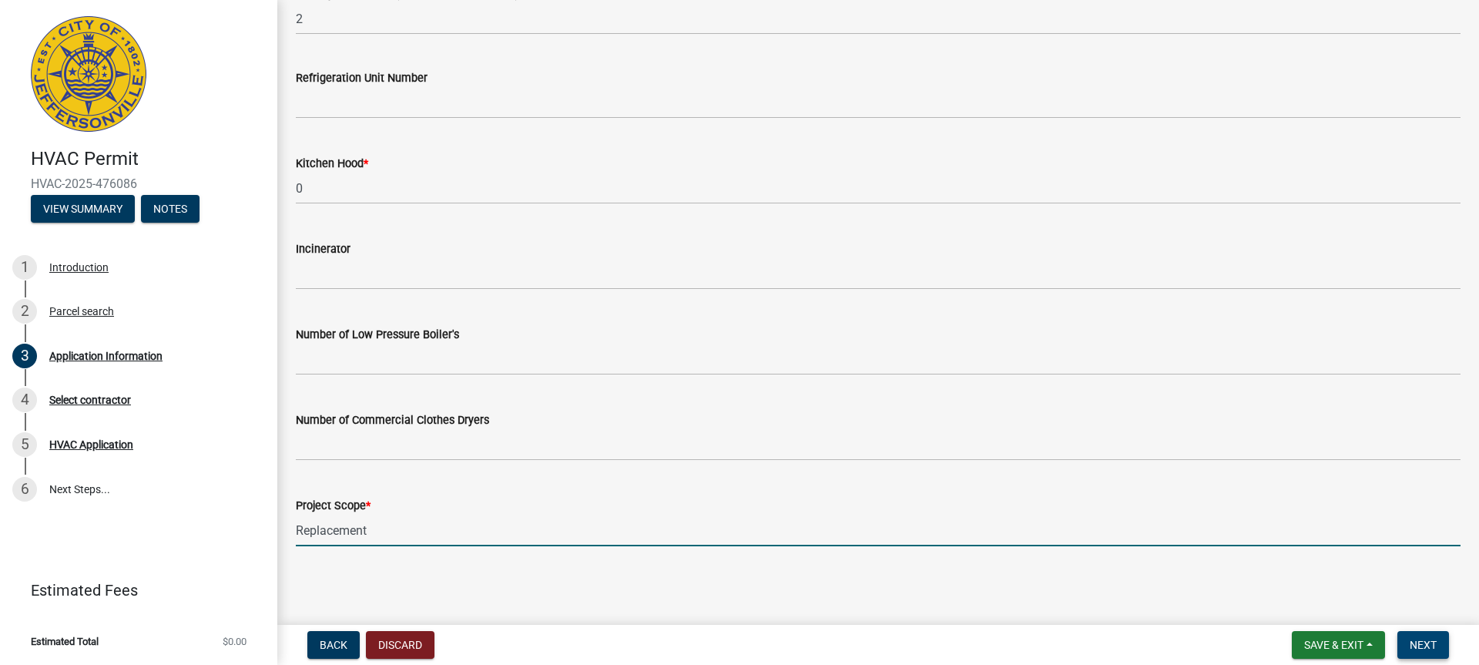
type input "Replacement"
click at [1416, 642] on span "Next" at bounding box center [1423, 645] width 27 height 12
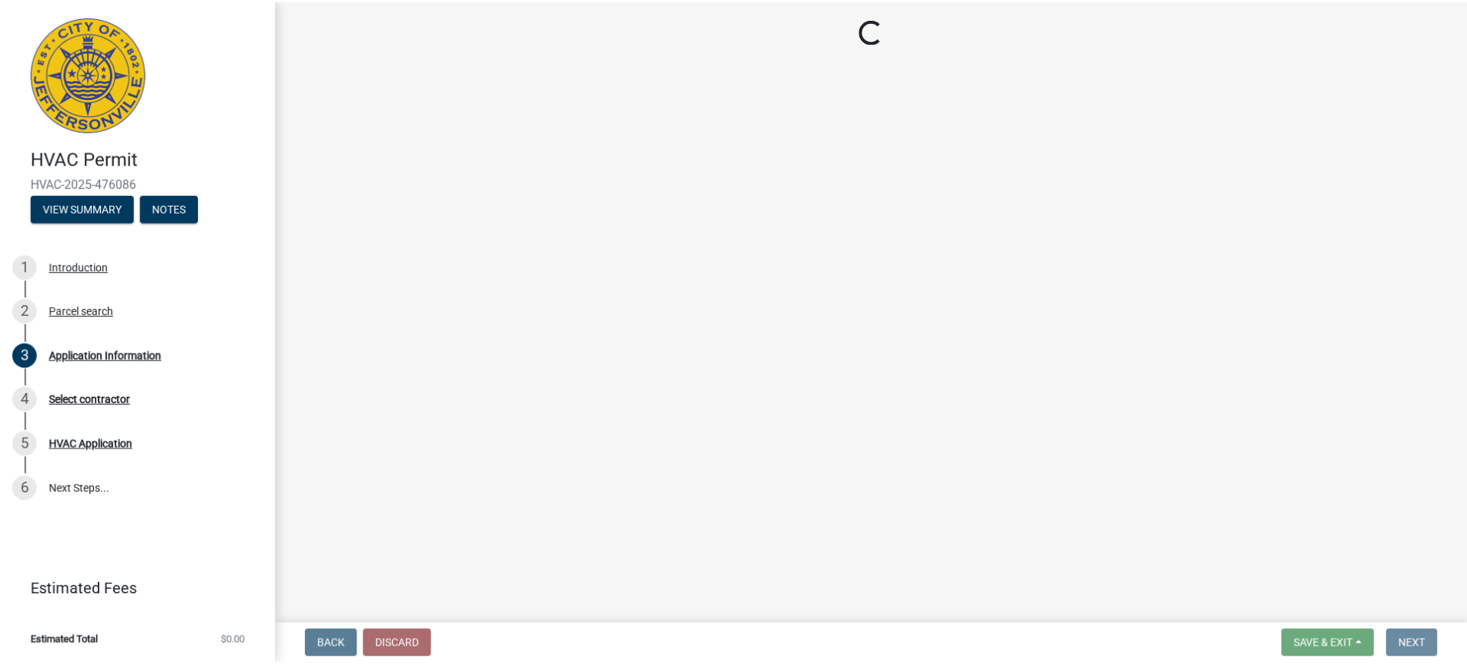
scroll to position [0, 0]
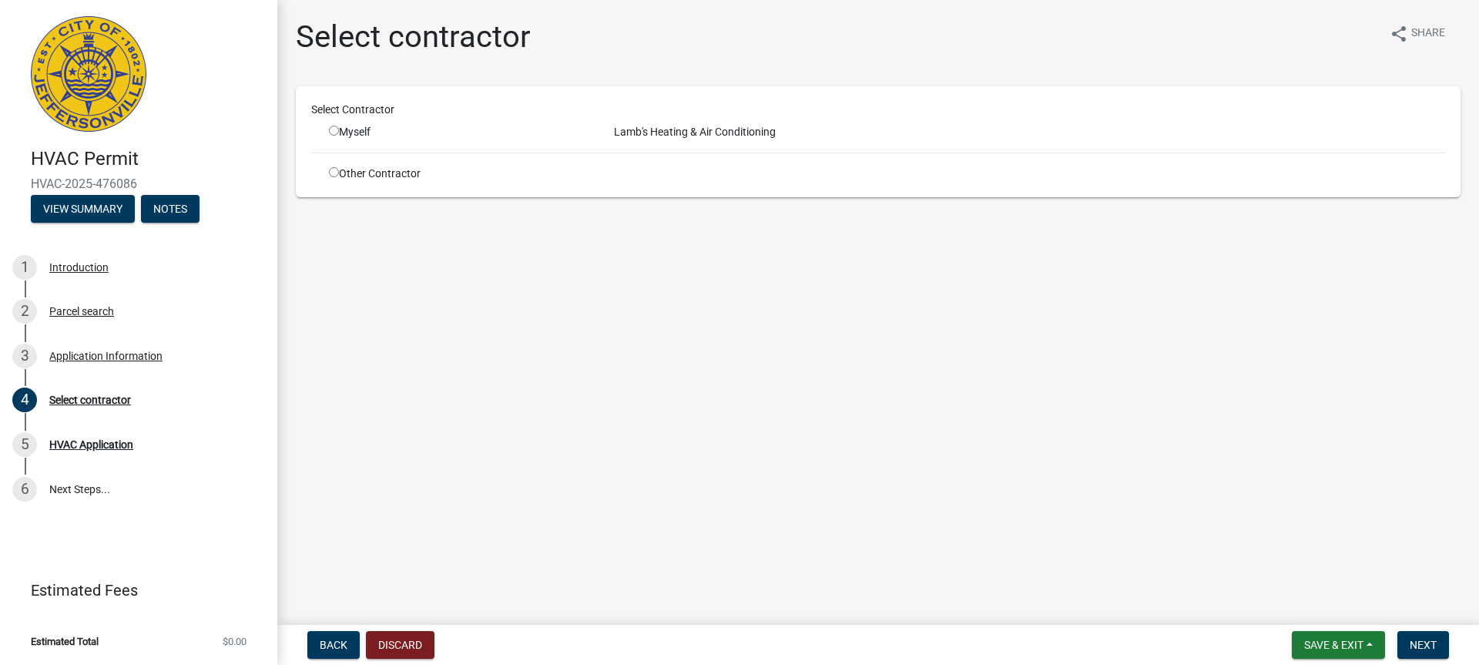
click at [334, 132] on input "radio" at bounding box center [334, 131] width 10 height 10
radio input "true"
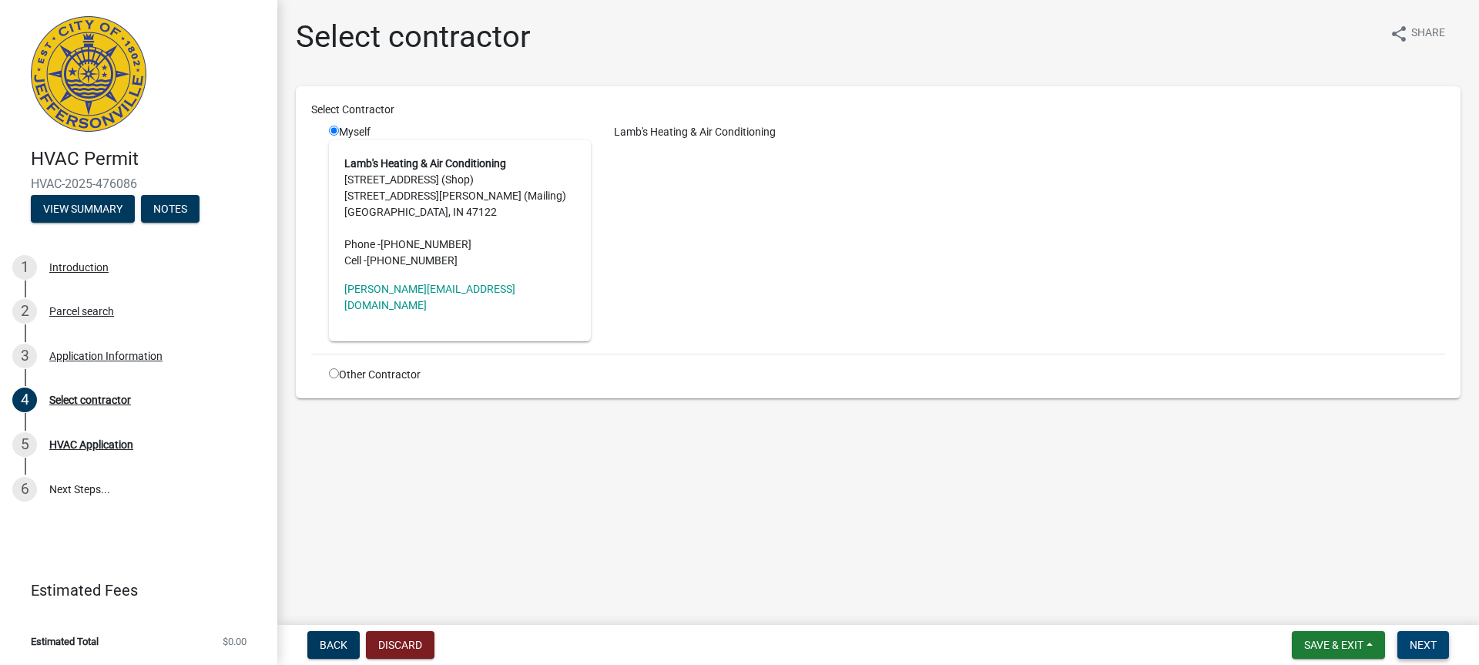
click at [1432, 639] on span "Next" at bounding box center [1423, 645] width 27 height 12
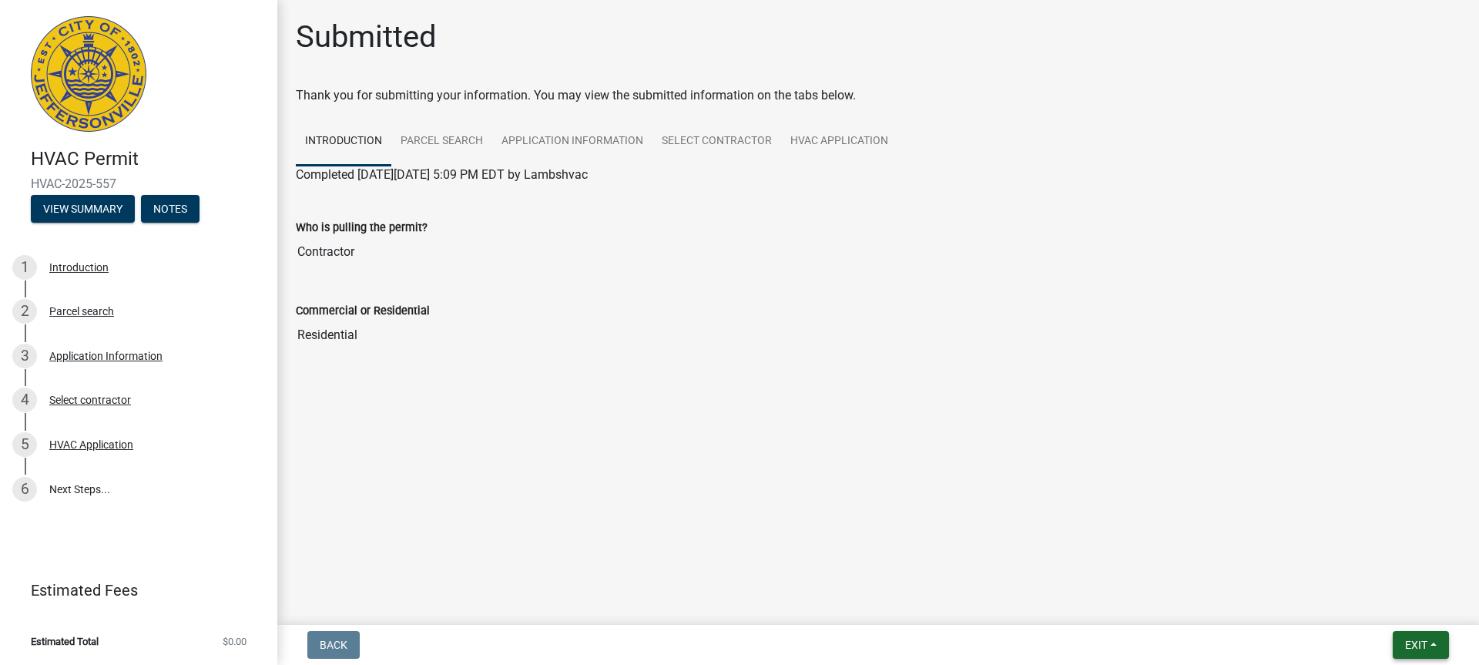
click at [1421, 640] on span "Exit" at bounding box center [1416, 645] width 22 height 12
click at [1387, 607] on button "Save & Exit" at bounding box center [1387, 604] width 123 height 37
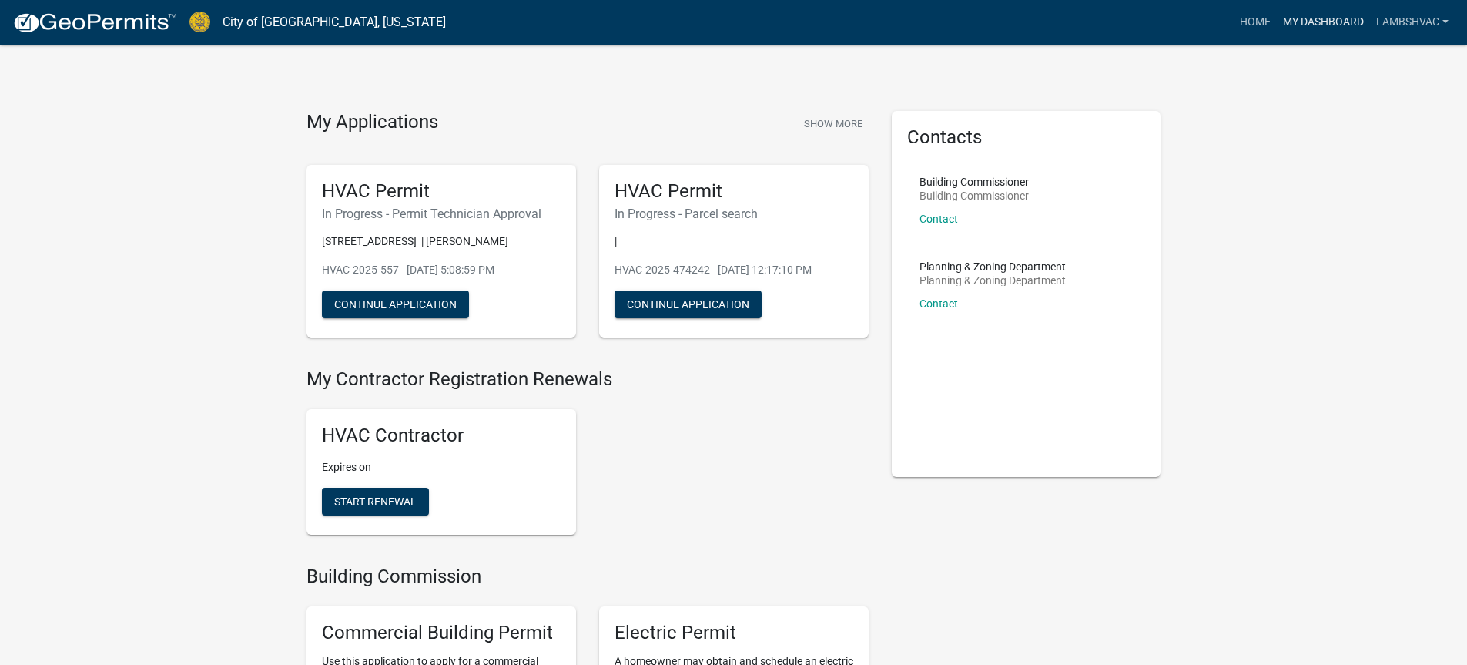
click at [1302, 24] on link "My Dashboard" at bounding box center [1323, 22] width 93 height 29
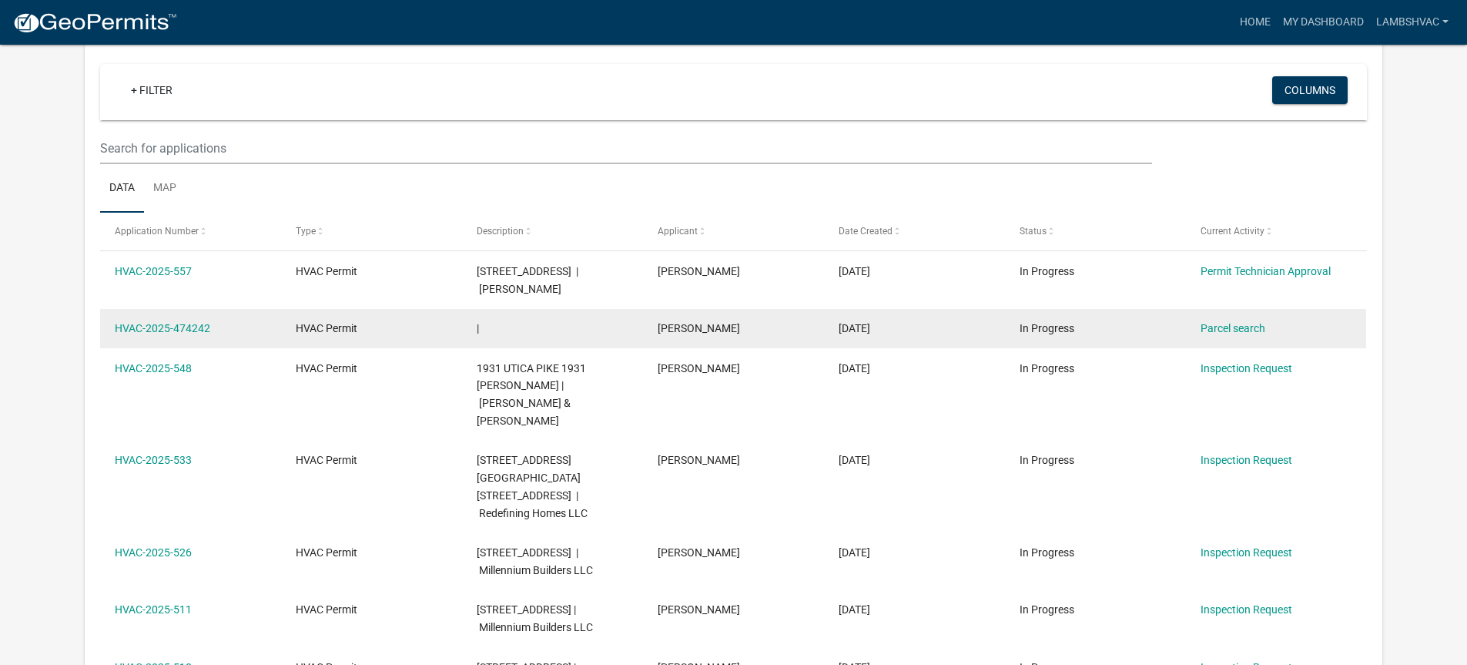
scroll to position [154, 0]
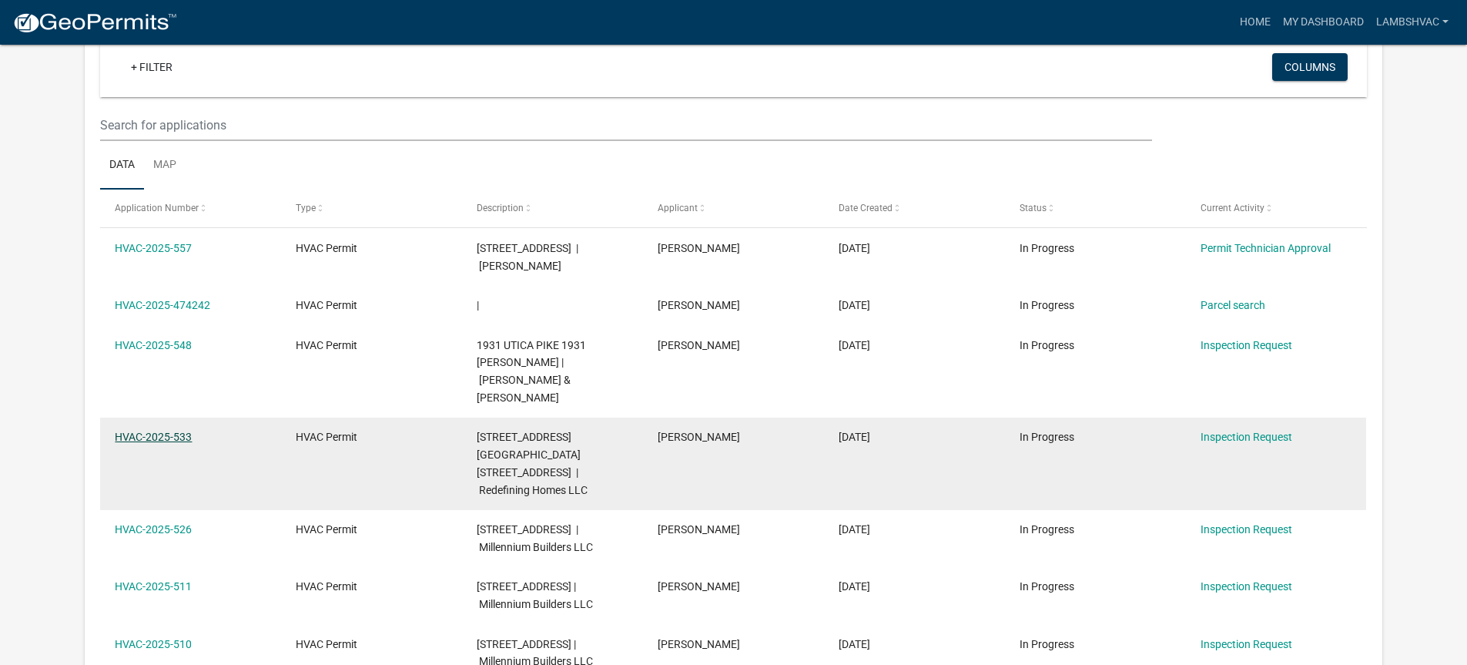
click at [160, 431] on link "HVAC-2025-533" at bounding box center [153, 437] width 77 height 12
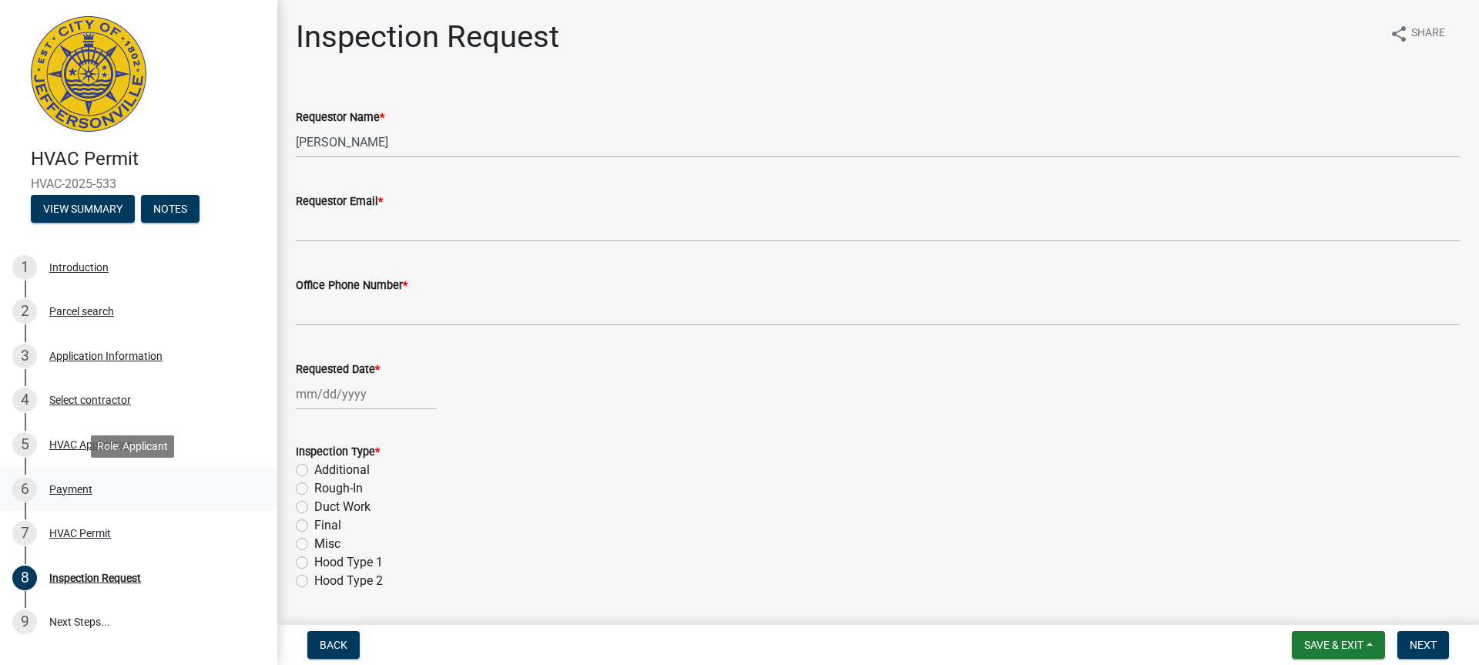
click at [54, 487] on div "Payment" at bounding box center [70, 489] width 43 height 11
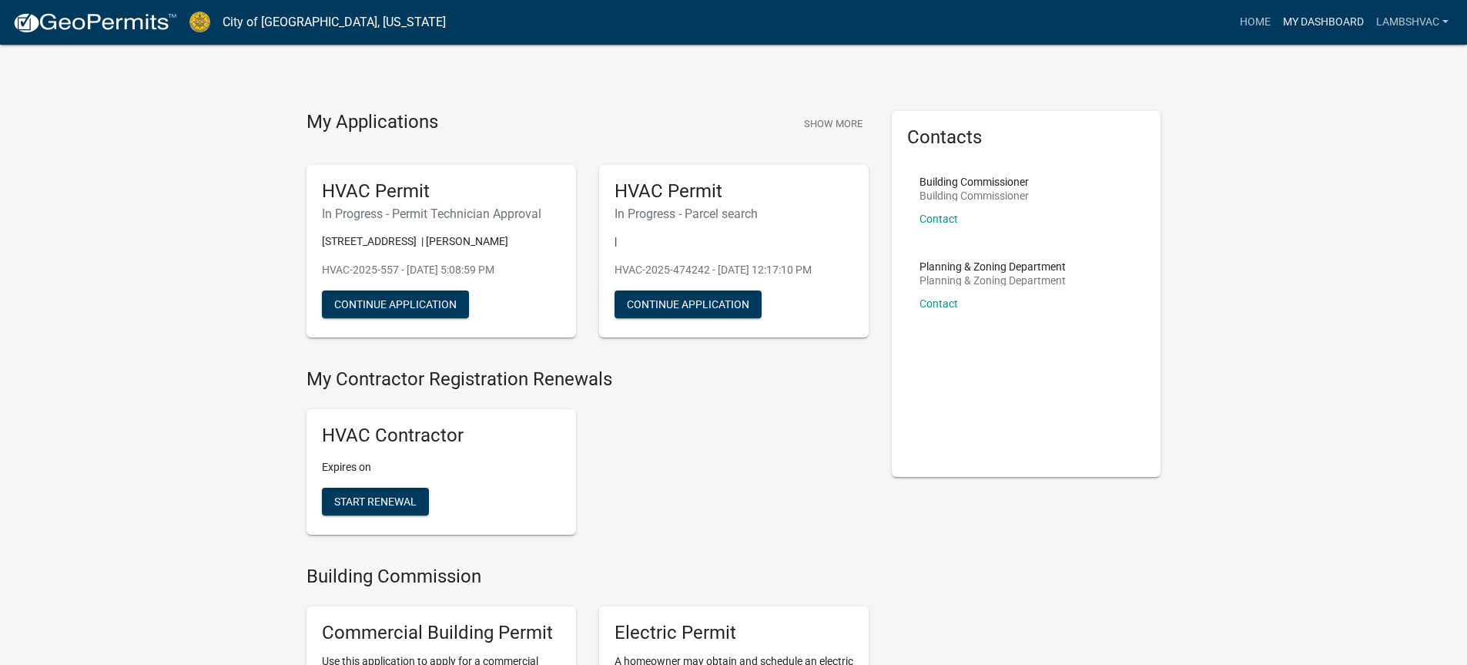
click at [1292, 22] on link "My Dashboard" at bounding box center [1323, 22] width 93 height 29
